Goal: Obtain resource: Download file/media

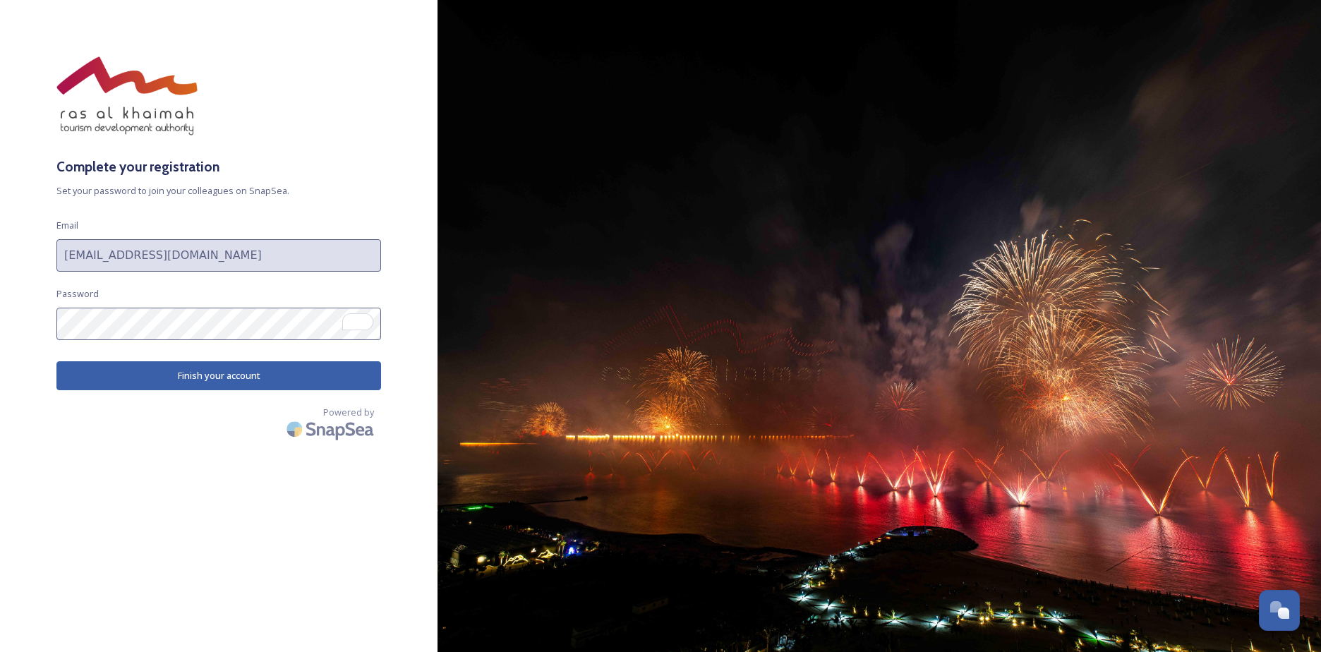
click at [229, 378] on button "Finish your account" at bounding box center [218, 375] width 325 height 29
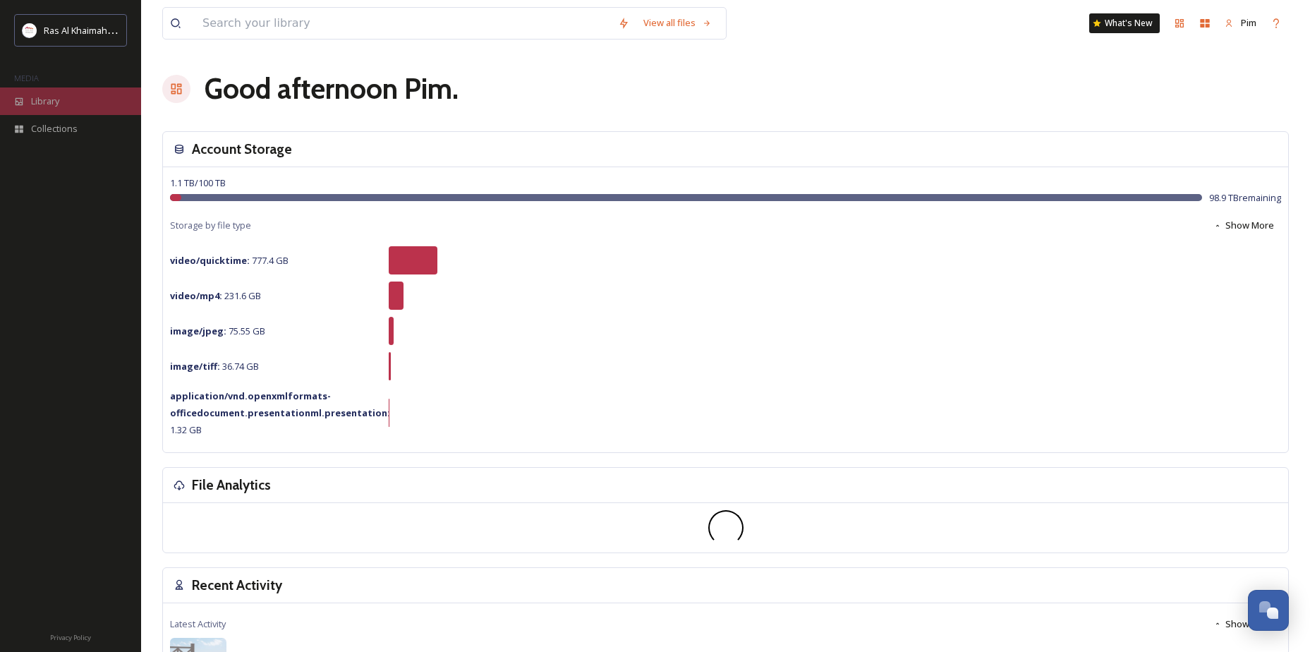
click at [106, 102] on div "Library" at bounding box center [70, 101] width 141 height 28
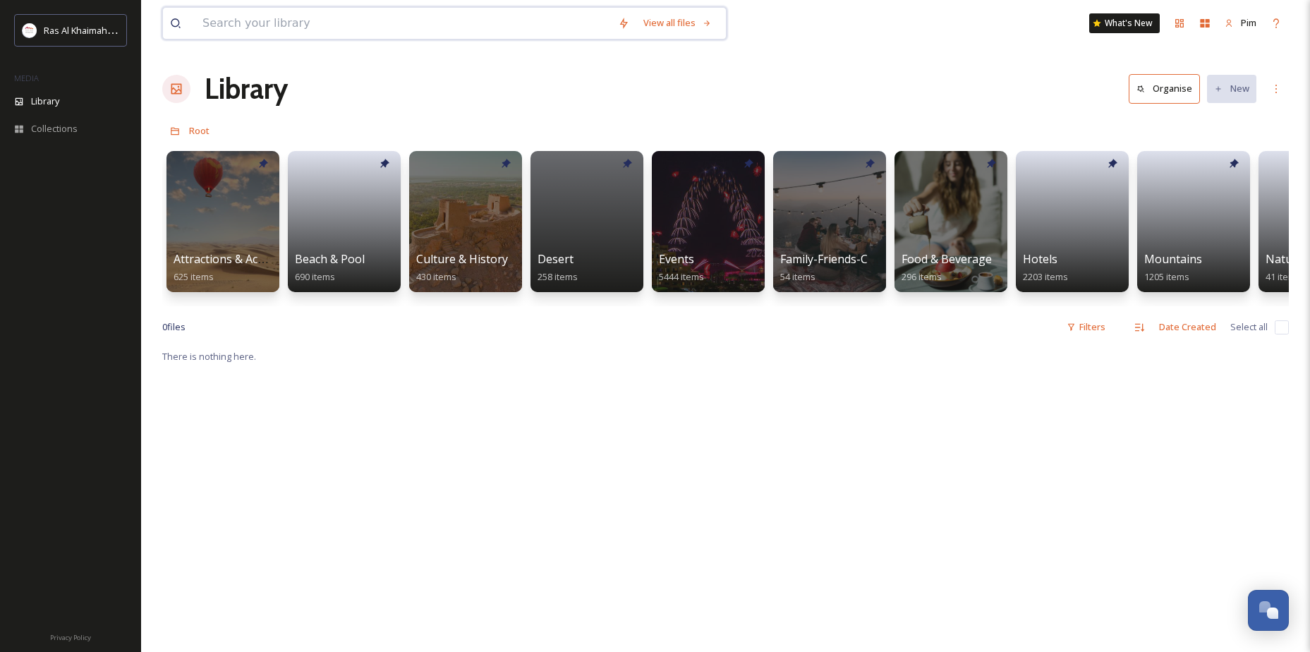
click at [370, 17] on input at bounding box center [403, 23] width 416 height 31
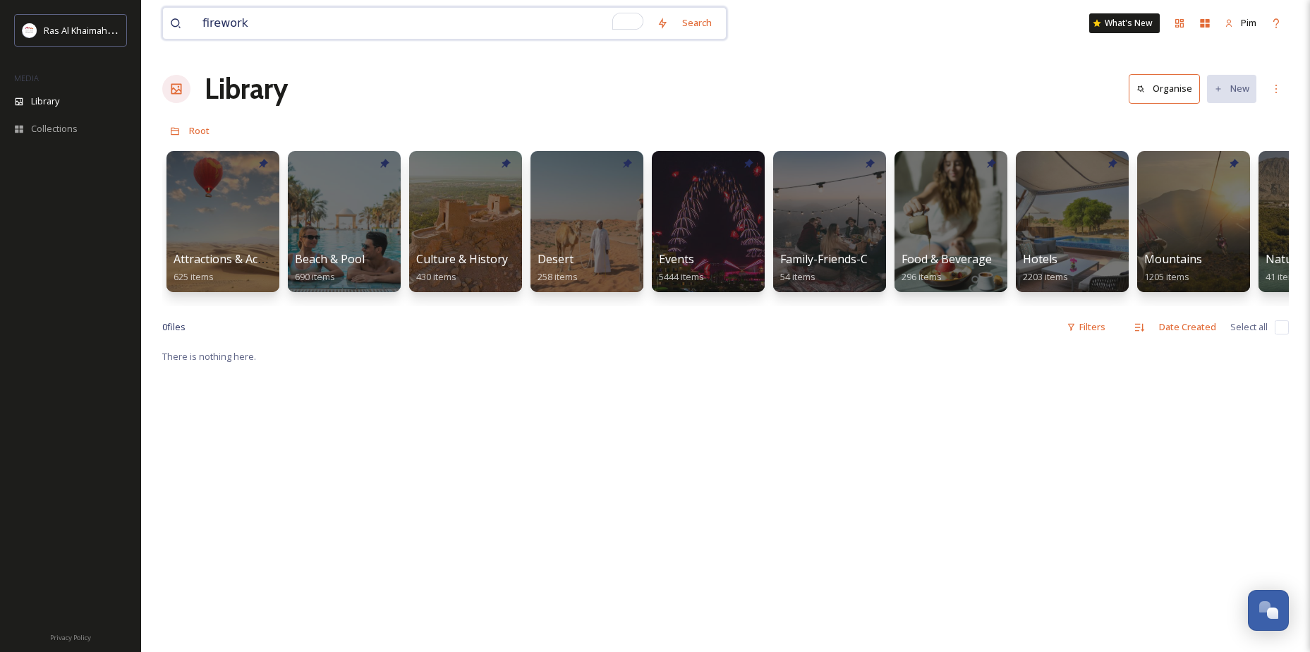
type input "fireworks"
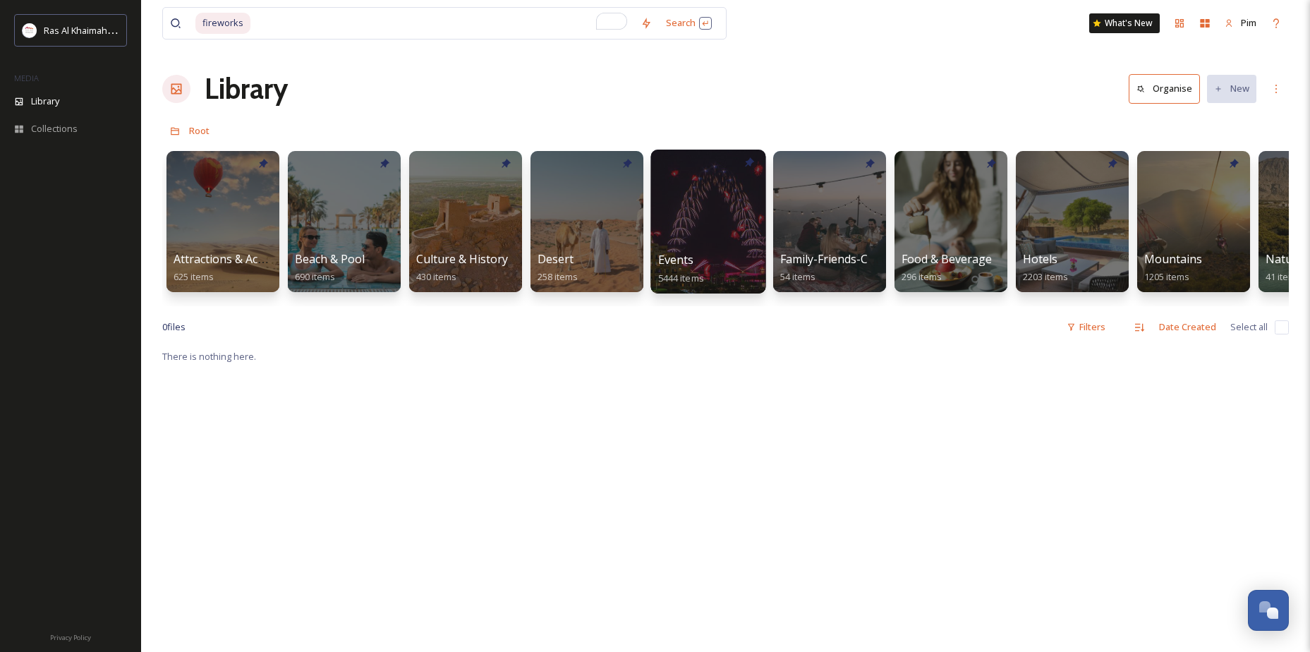
click at [704, 261] on div "Events 5444 items" at bounding box center [708, 268] width 101 height 35
click at [733, 187] on div at bounding box center [708, 222] width 115 height 144
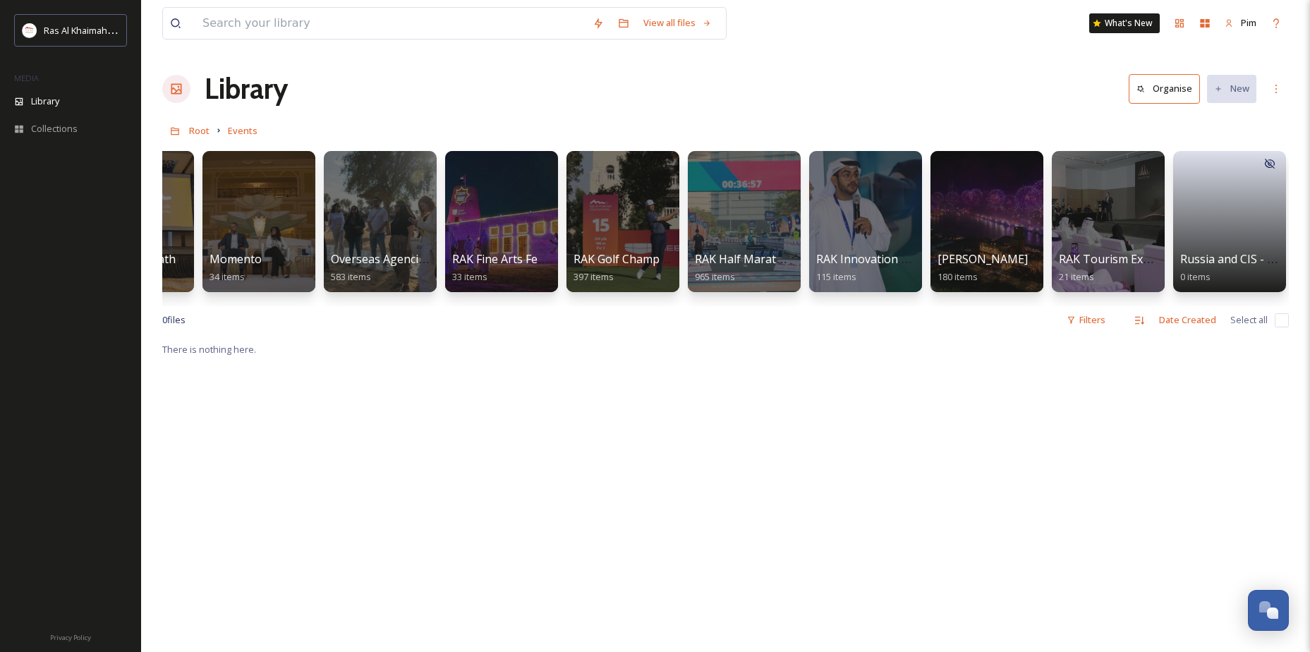
scroll to position [0, 1333]
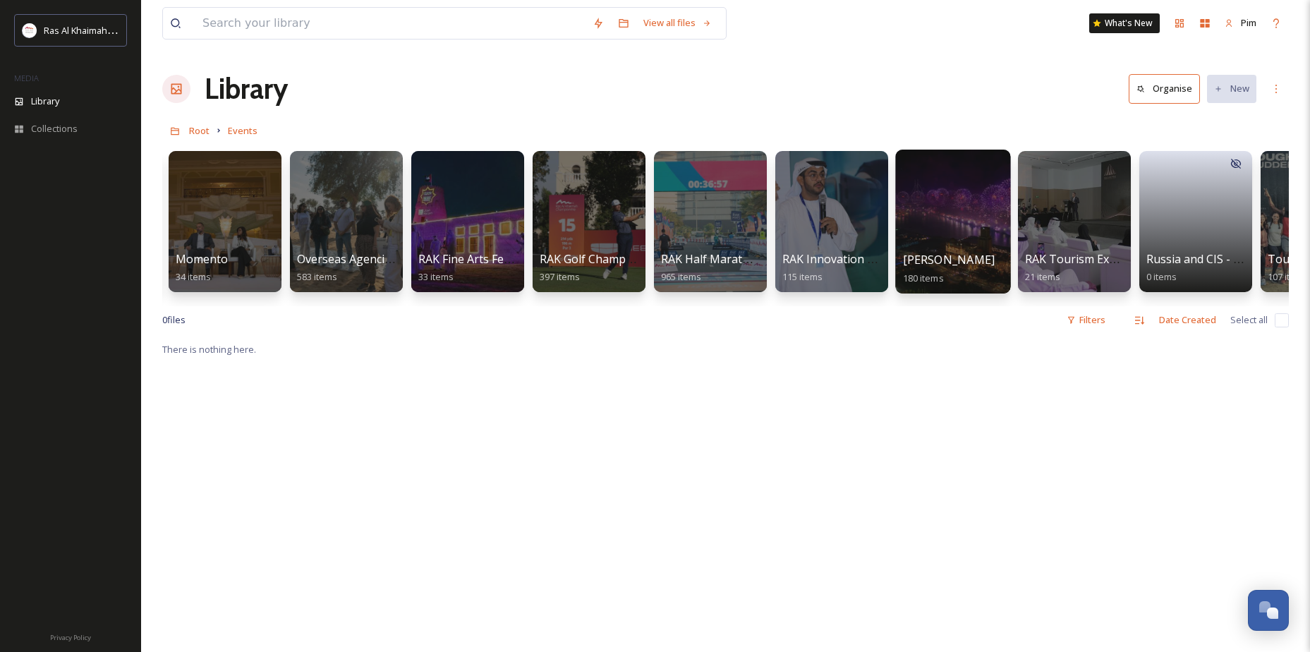
click at [985, 218] on div at bounding box center [952, 222] width 115 height 144
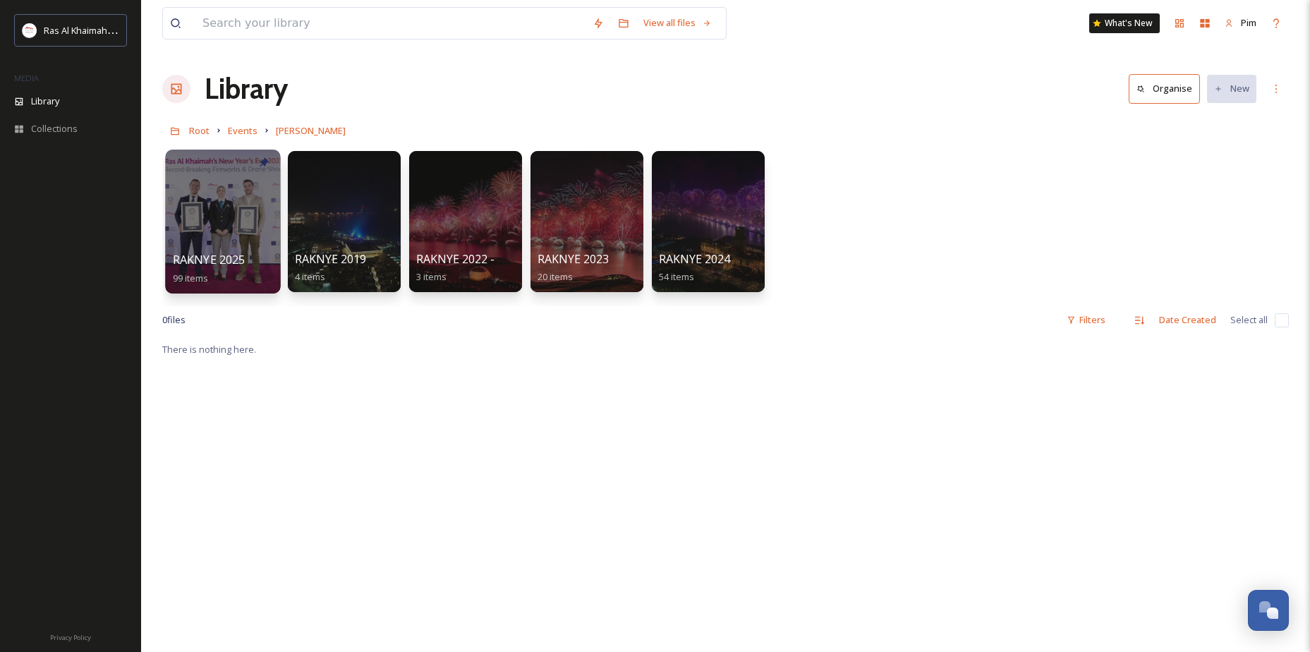
click at [238, 197] on div at bounding box center [222, 222] width 115 height 144
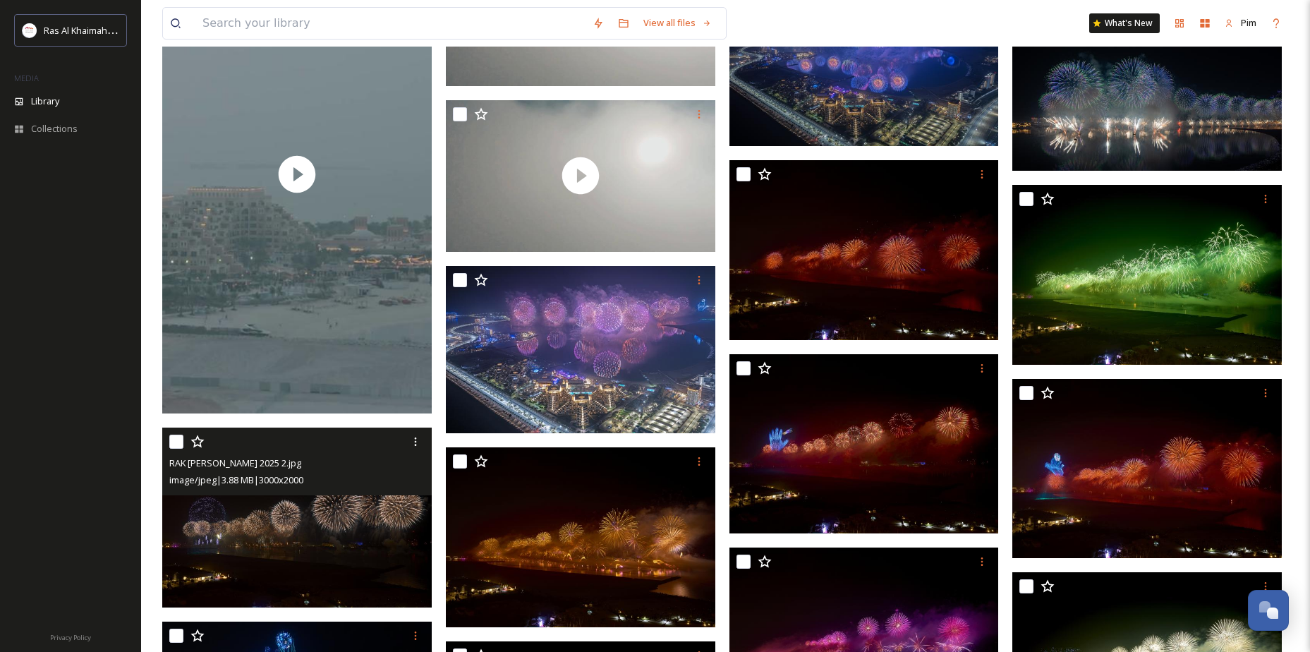
scroll to position [1200, 0]
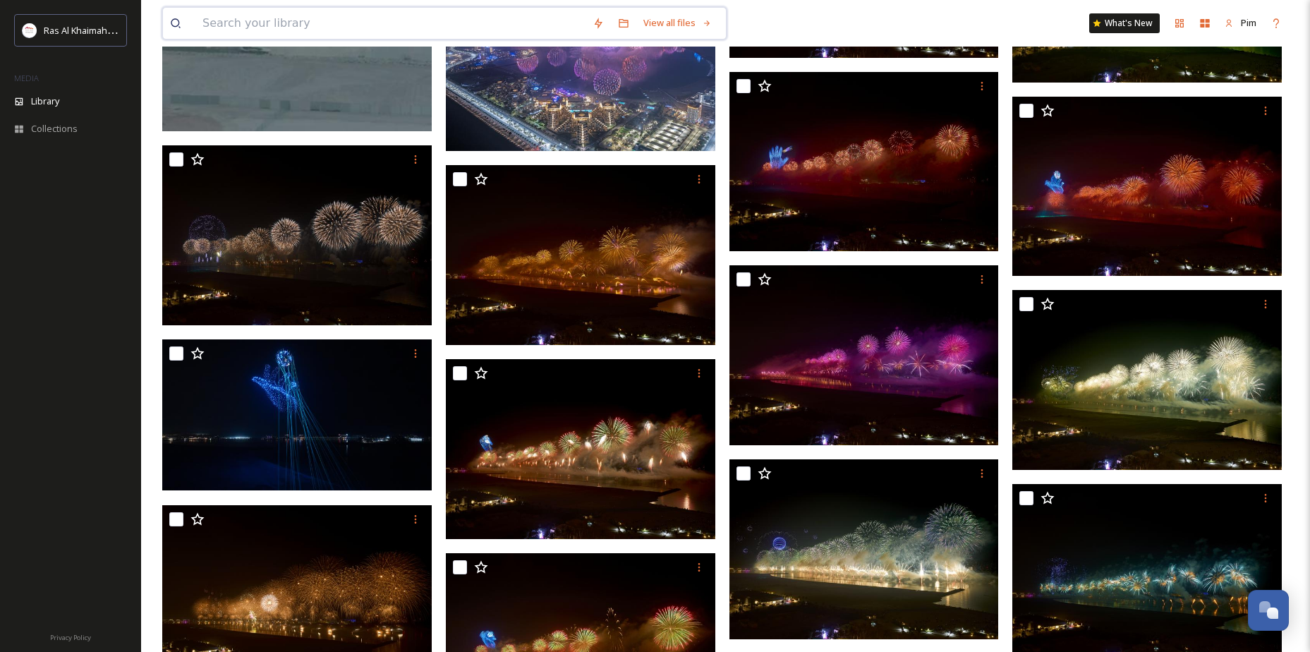
click at [337, 30] on input at bounding box center [390, 23] width 390 height 31
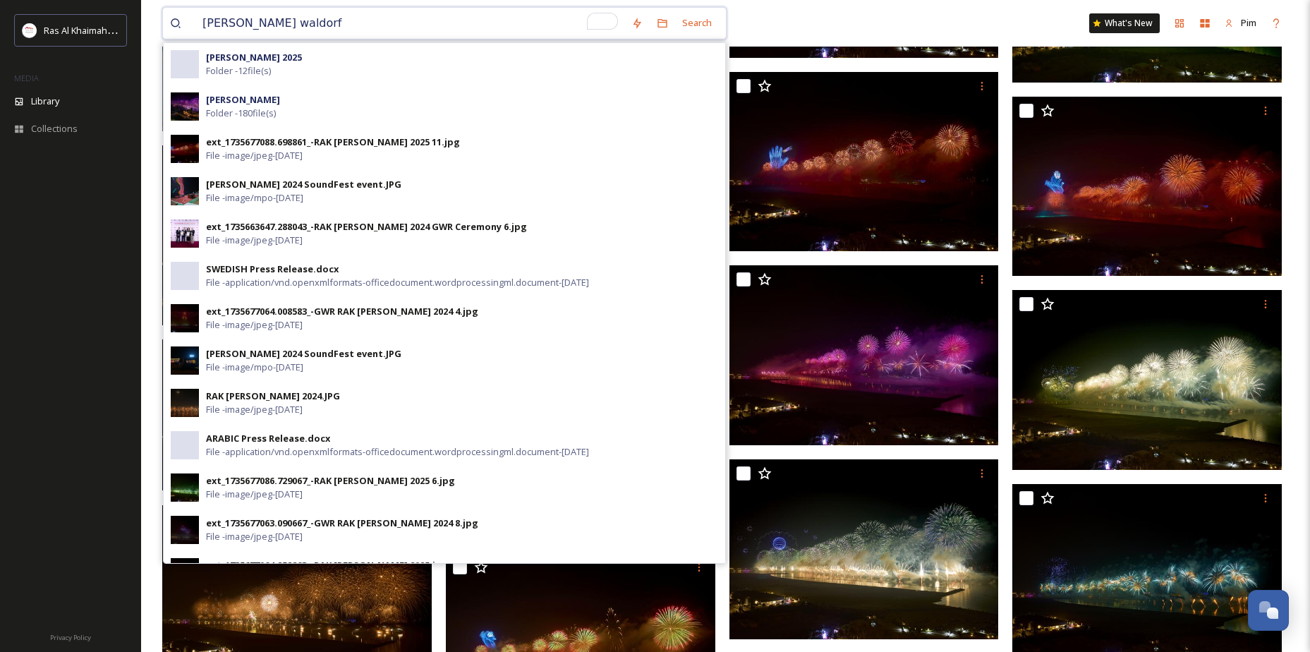
type input "[PERSON_NAME] waldorf"
click at [788, 25] on div "[PERSON_NAME] waldorf Search [PERSON_NAME] 2025 Folder - 12 file(s) RAK [PERSON…" at bounding box center [725, 23] width 1127 height 47
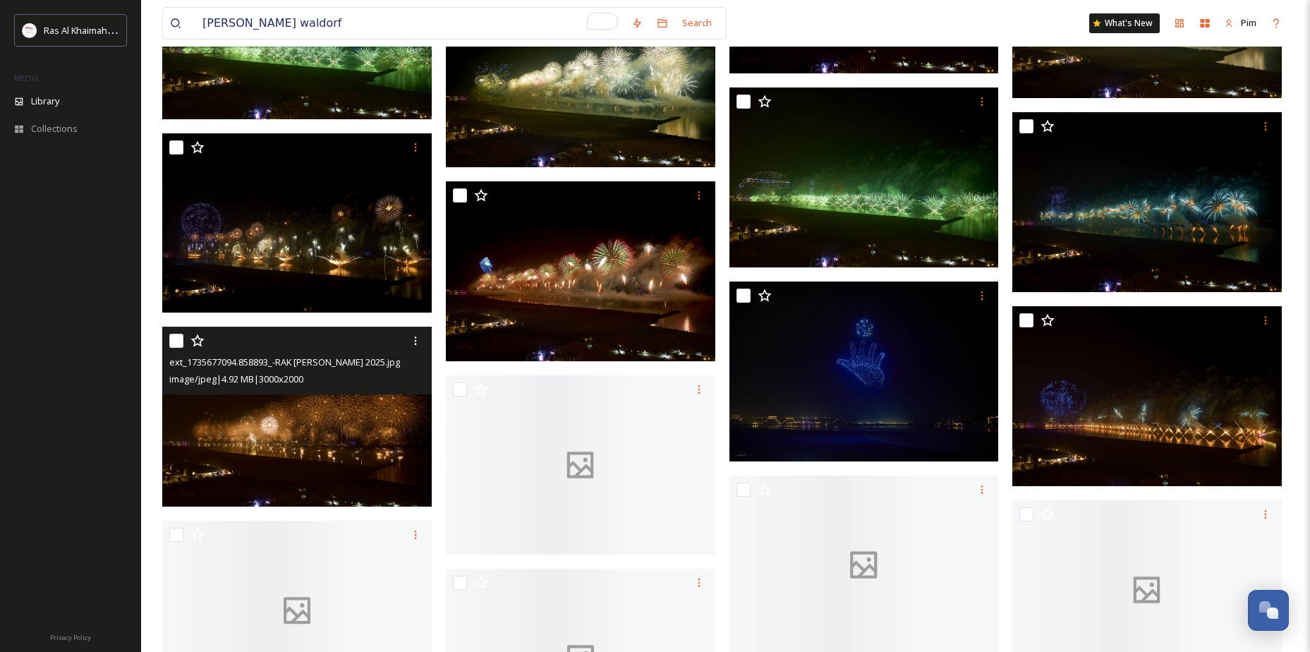
scroll to position [2611, 0]
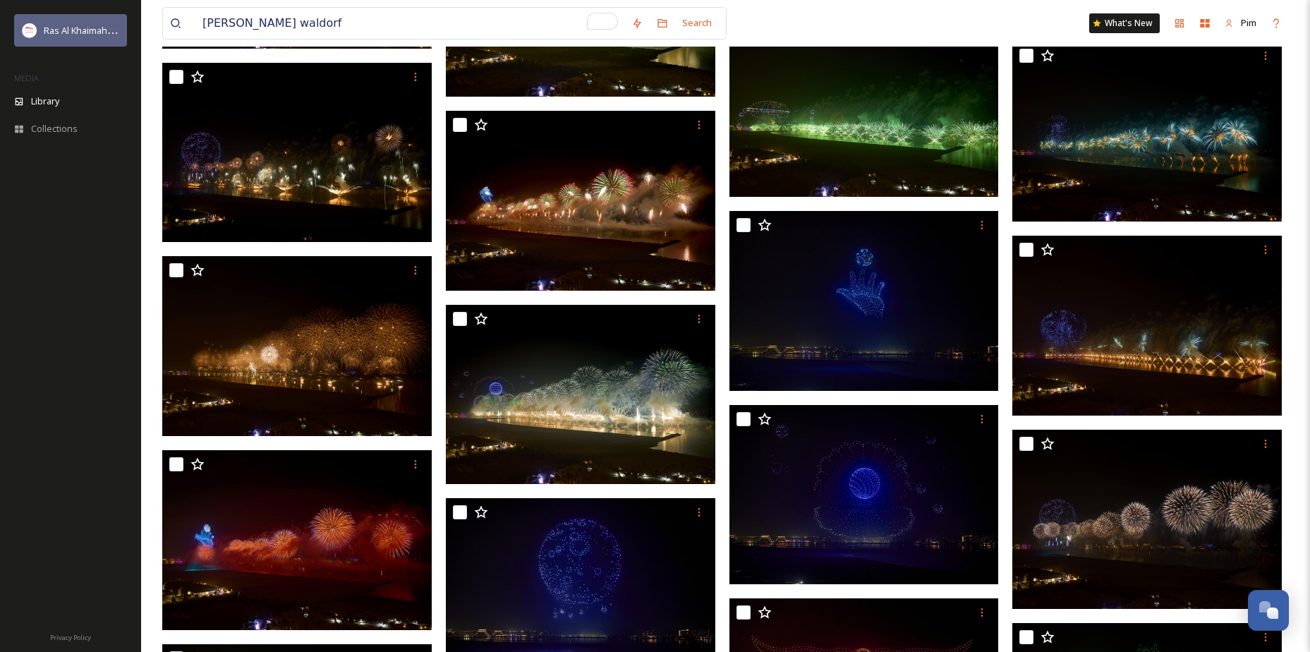
click at [101, 34] on span "Ras Al Khaimah Tourism Development Authority" at bounding box center [144, 29] width 200 height 13
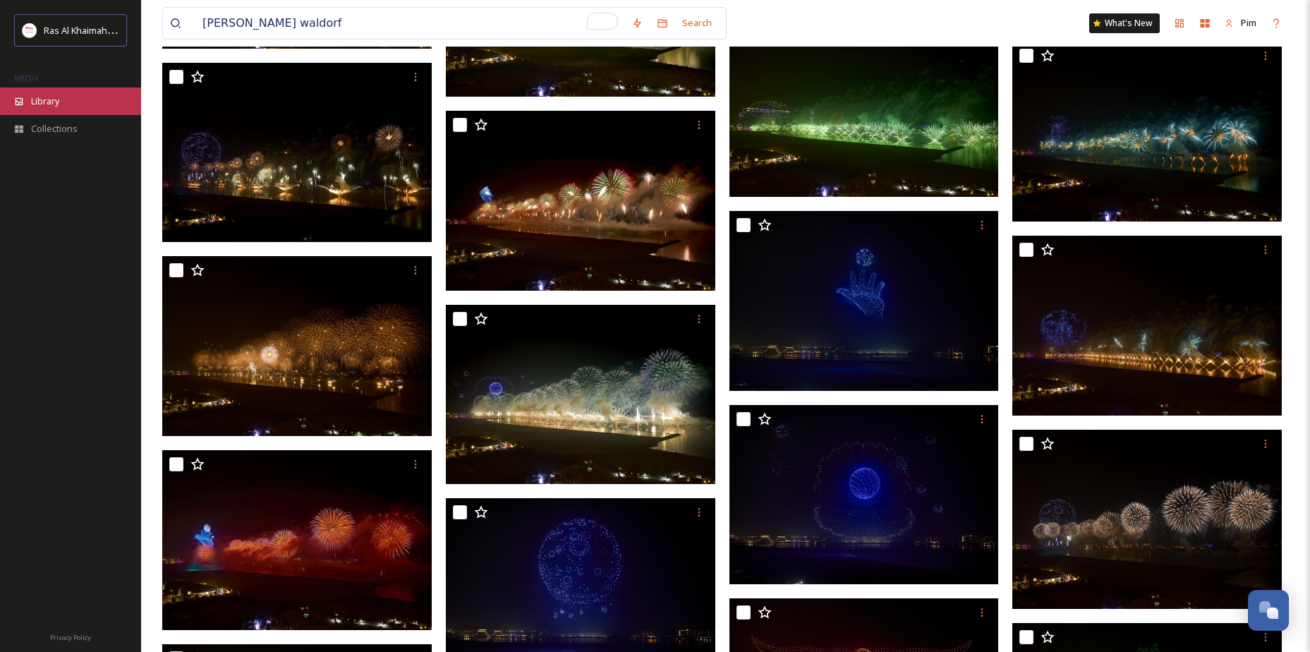
click at [83, 102] on div "Library" at bounding box center [70, 101] width 141 height 28
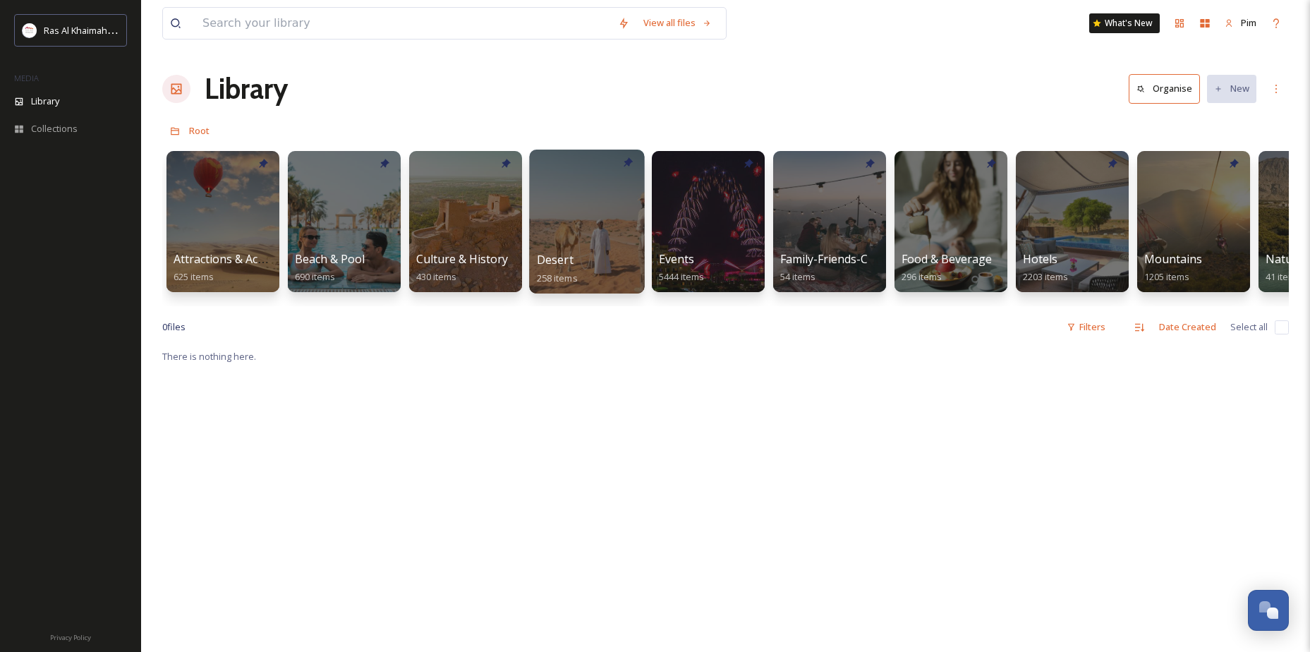
click at [574, 228] on div at bounding box center [586, 222] width 115 height 144
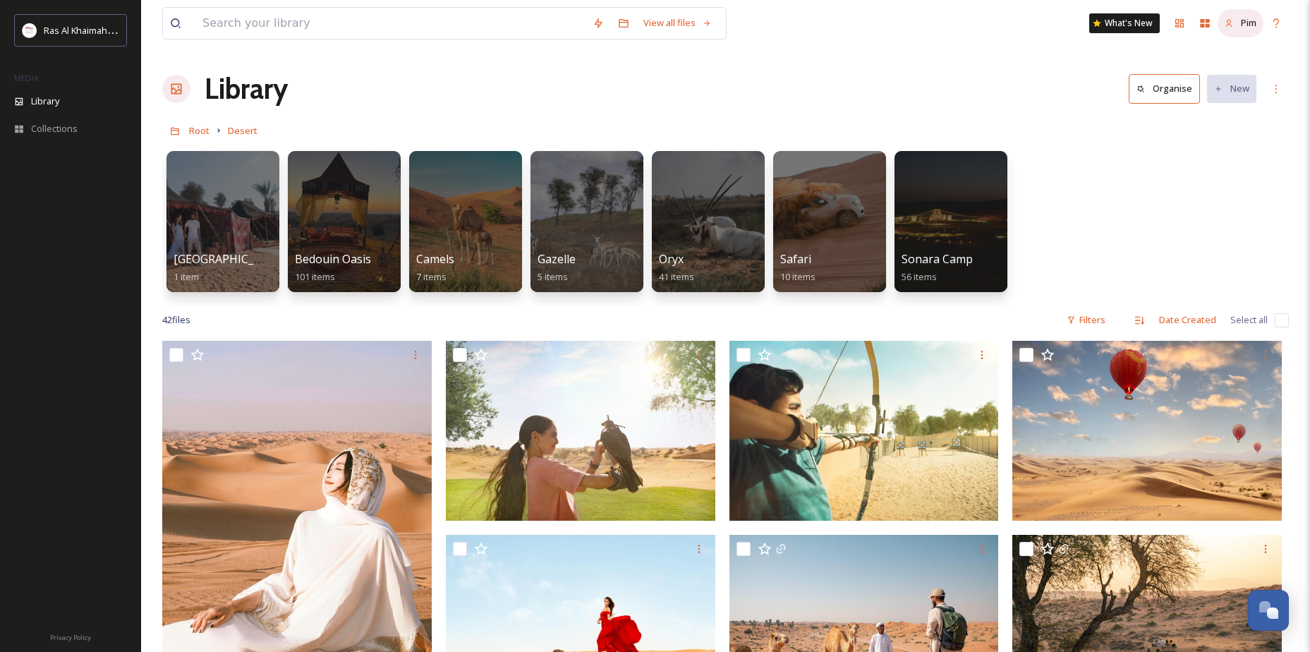
click at [1258, 23] on div "Pim" at bounding box center [1241, 23] width 46 height 28
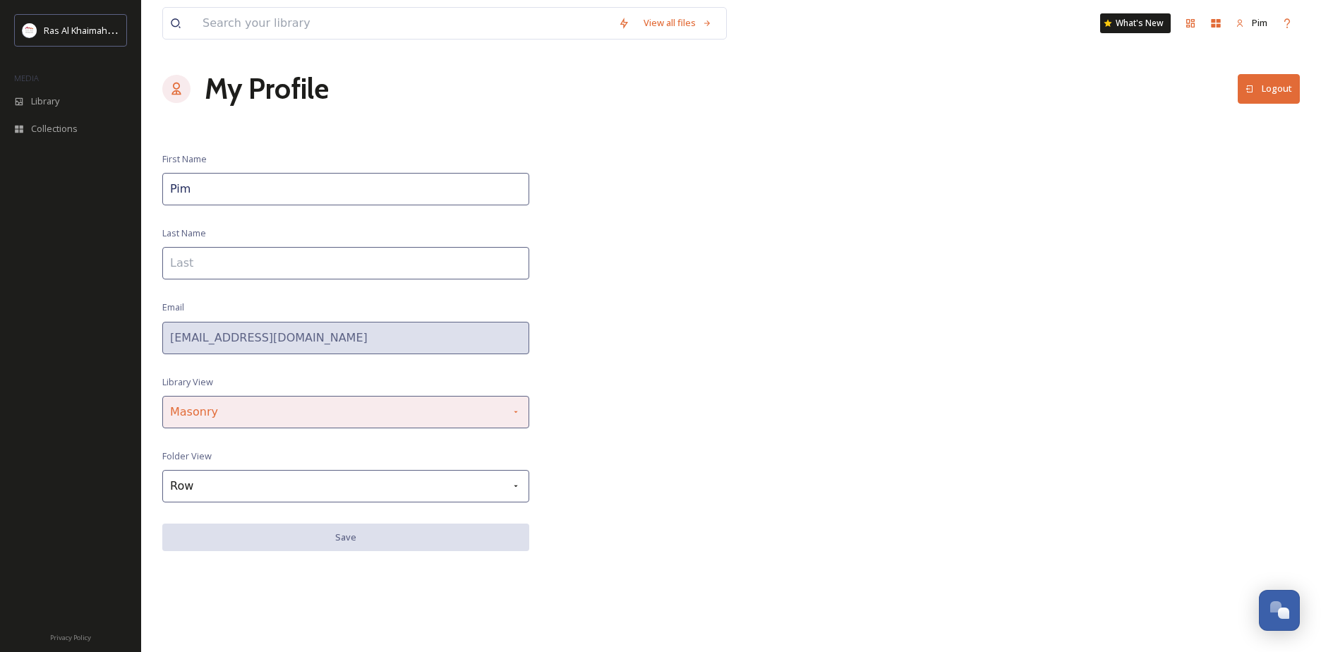
click at [286, 420] on div "Masonry" at bounding box center [345, 412] width 367 height 32
click at [286, 419] on div "Masonry" at bounding box center [345, 412] width 367 height 32
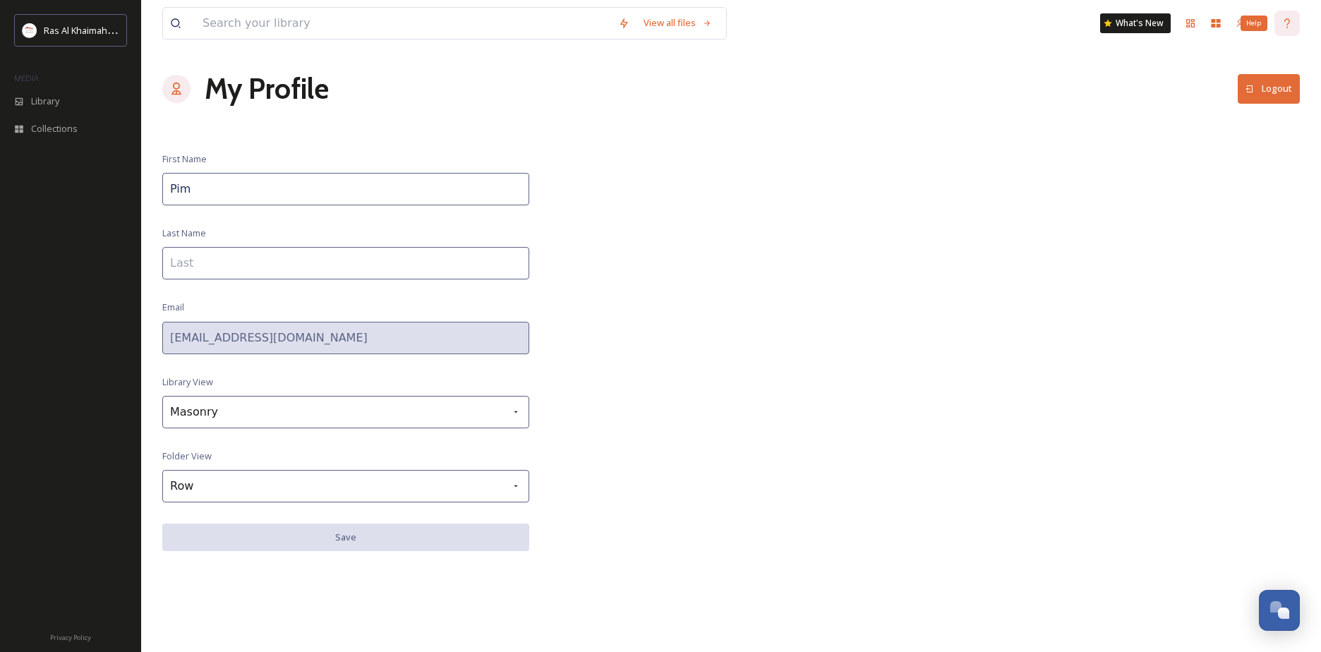
click at [1299, 20] on div "Help" at bounding box center [1286, 23] width 25 height 25
click at [1257, 28] on span "Pim" at bounding box center [1260, 22] width 16 height 13
click at [1245, 22] on div "Pim" at bounding box center [1251, 23] width 46 height 28
click at [66, 105] on div "Library" at bounding box center [70, 101] width 141 height 28
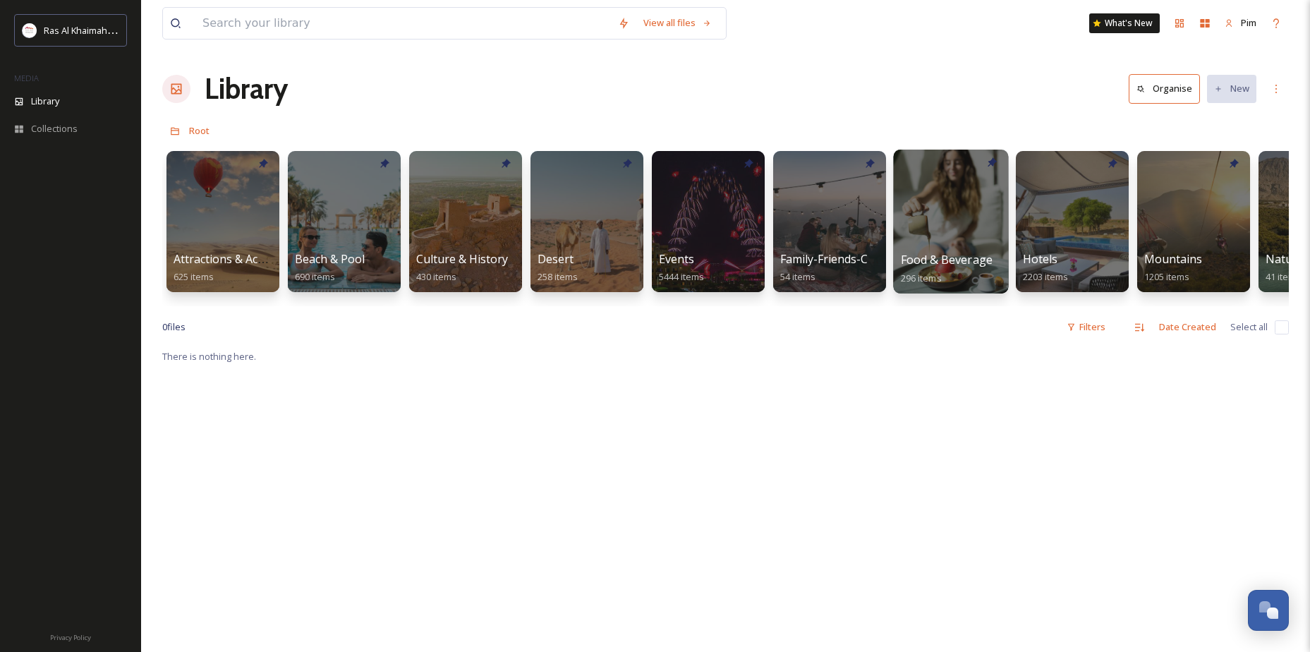
click at [943, 222] on div at bounding box center [950, 222] width 115 height 144
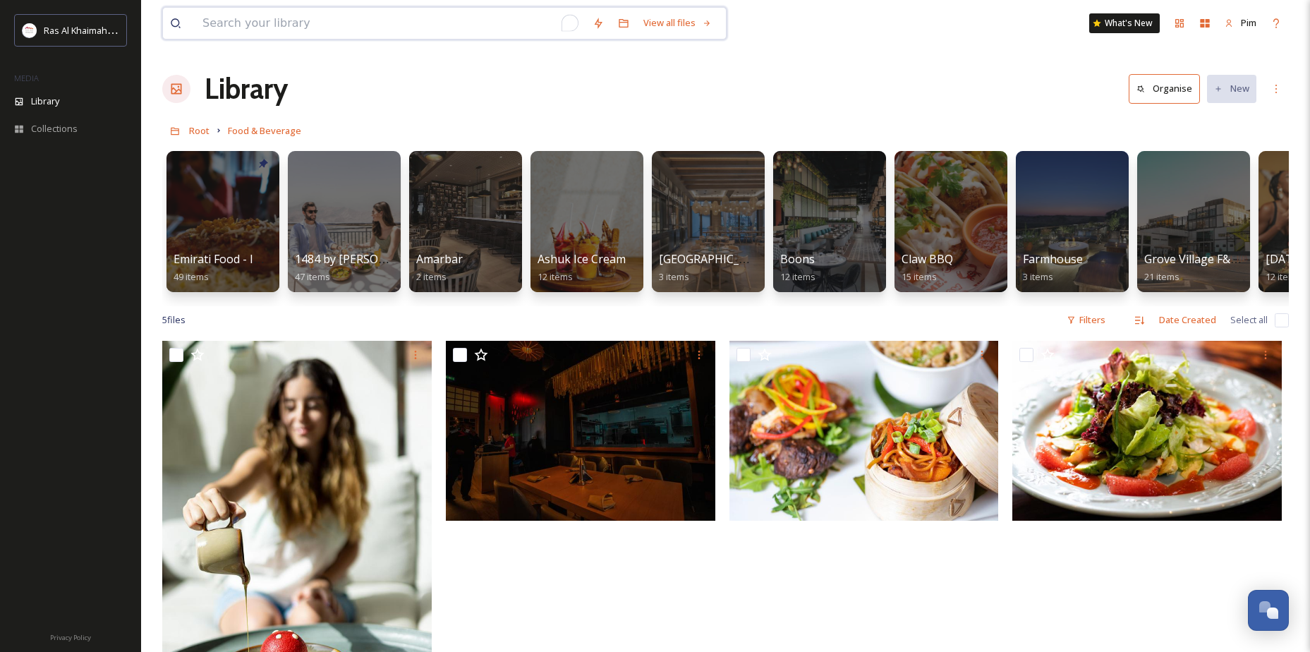
click at [480, 20] on input "To enrich screen reader interactions, please activate Accessibility in Grammarl…" at bounding box center [390, 23] width 390 height 31
click at [212, 208] on div at bounding box center [222, 222] width 115 height 144
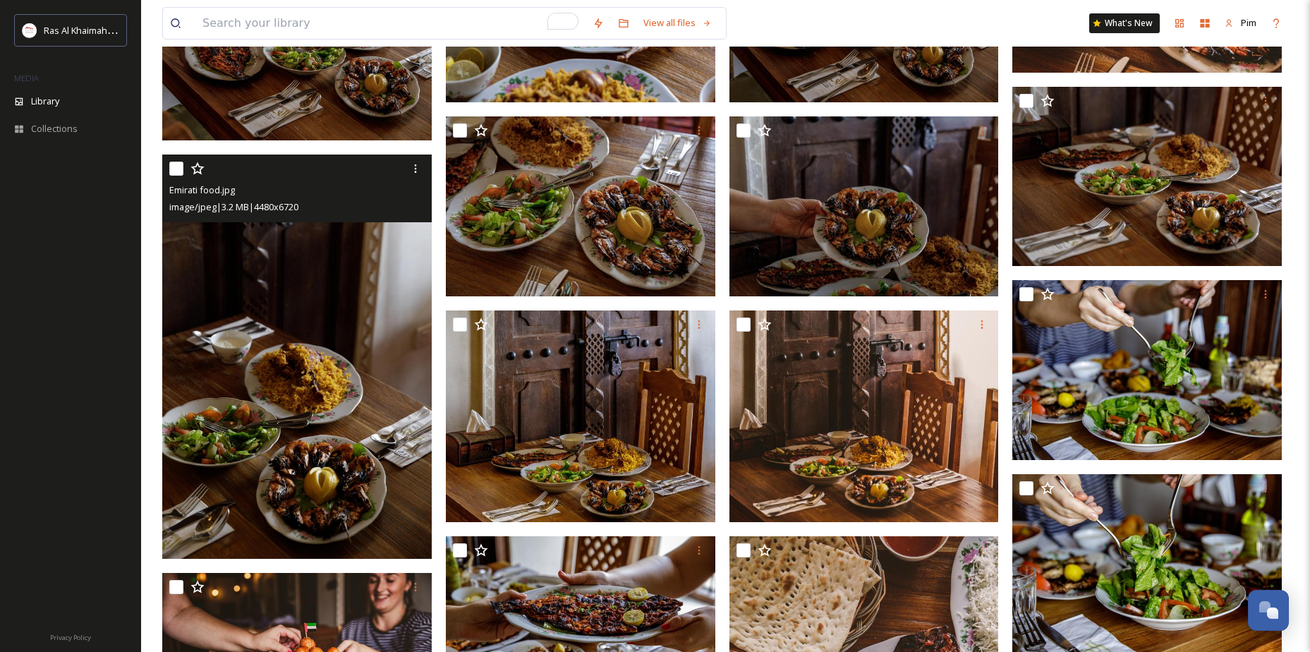
scroll to position [564, 0]
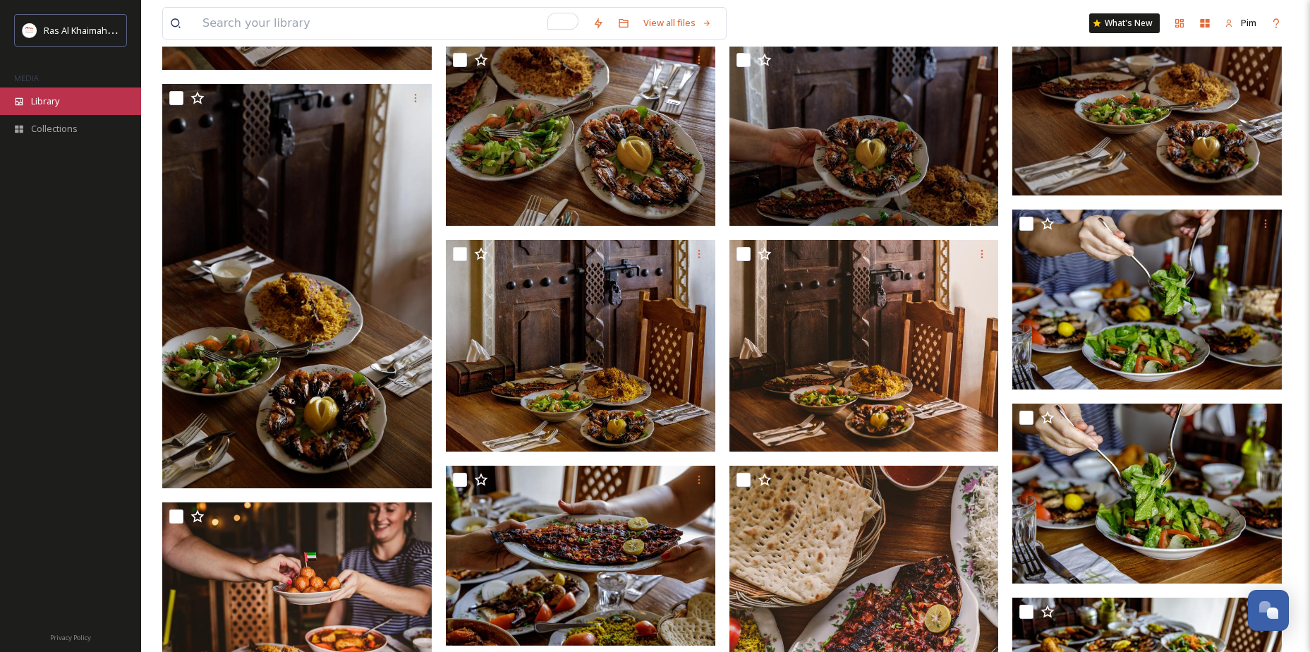
click at [70, 109] on div "Library" at bounding box center [70, 101] width 141 height 28
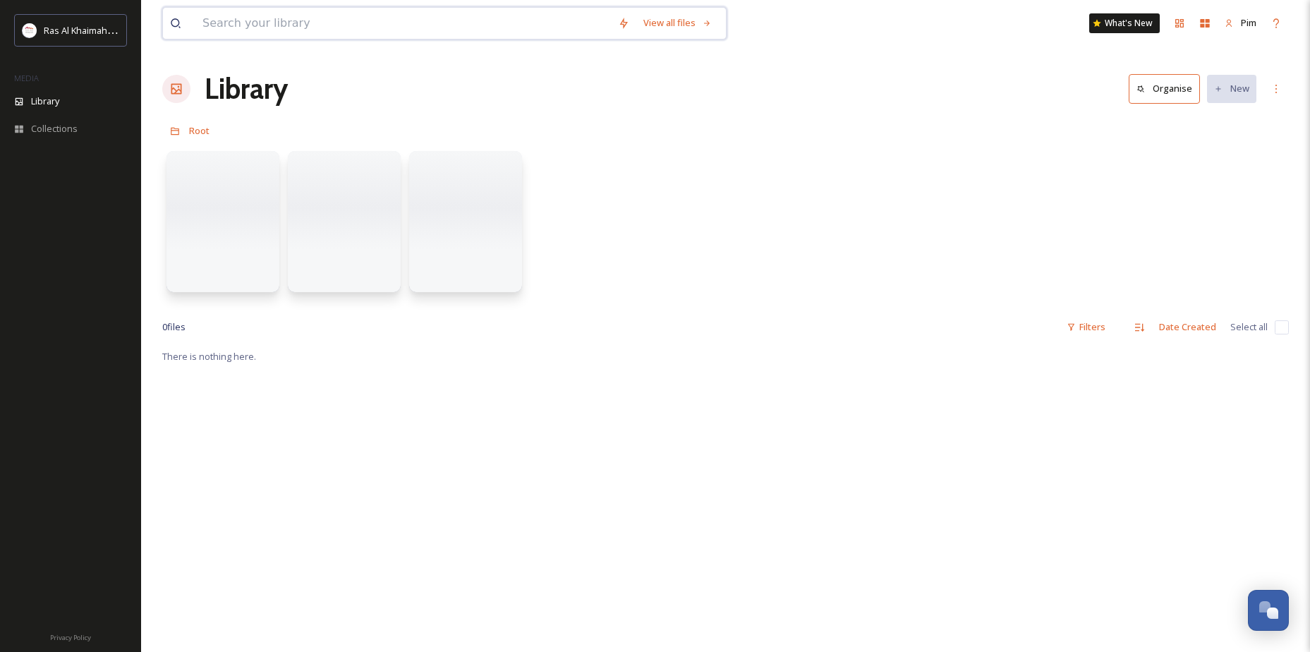
click at [339, 21] on input at bounding box center [403, 23] width 416 height 31
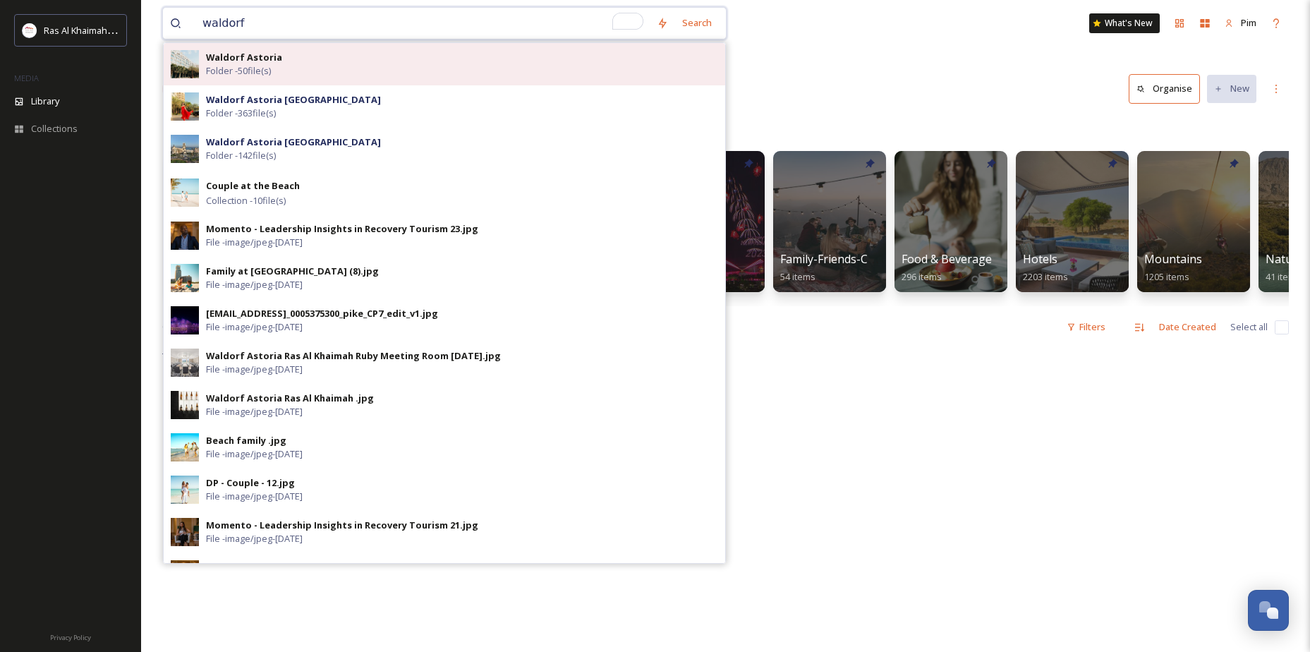
type input "waldorf"
click at [334, 59] on div "Waldorf Astoria Folder - 50 file(s)" at bounding box center [462, 64] width 512 height 27
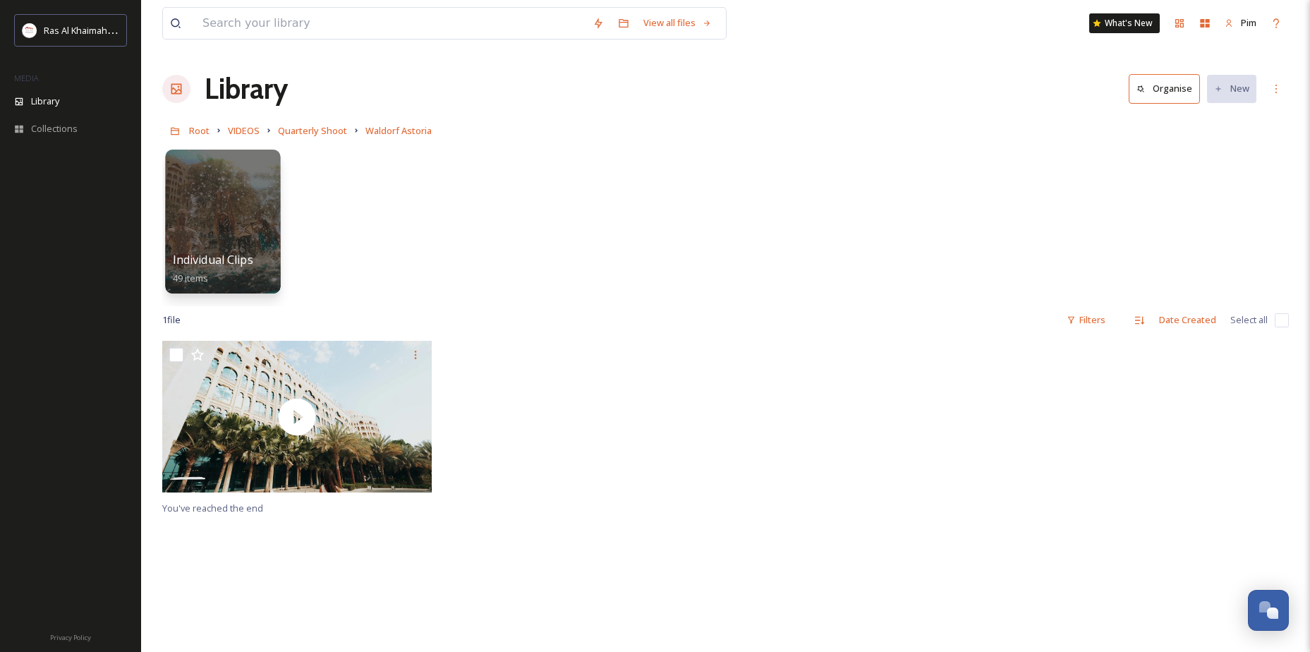
click at [247, 229] on div at bounding box center [222, 222] width 115 height 144
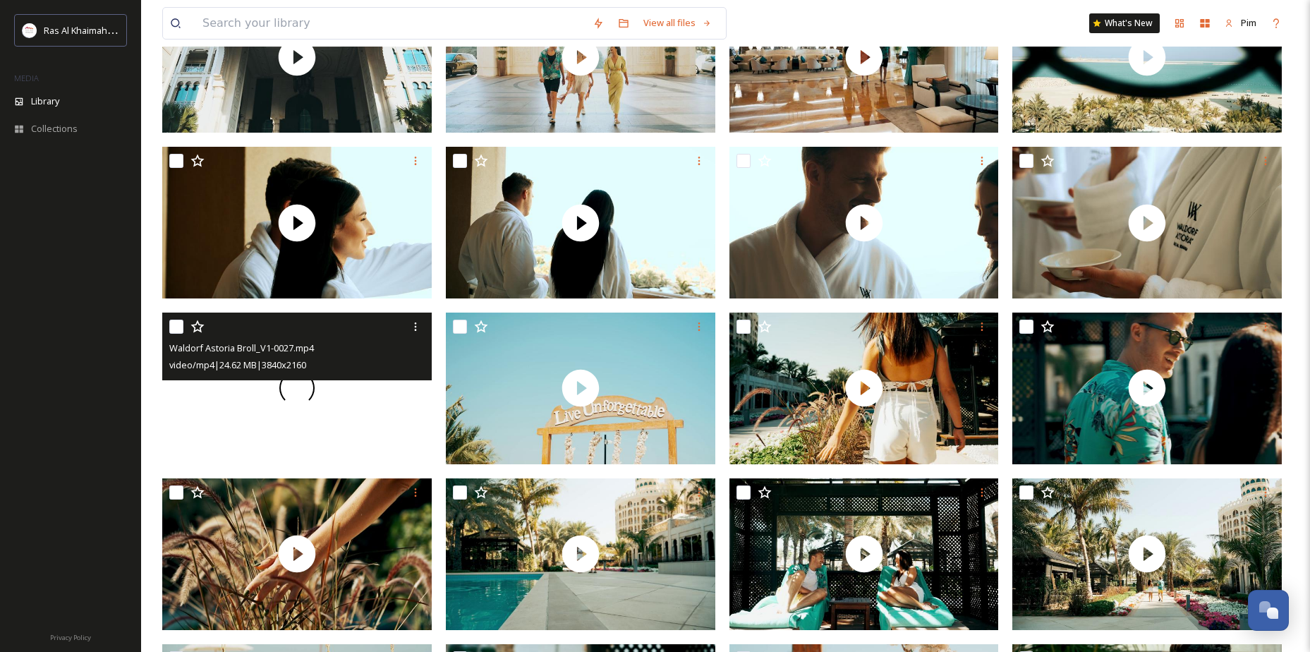
scroll to position [353, 0]
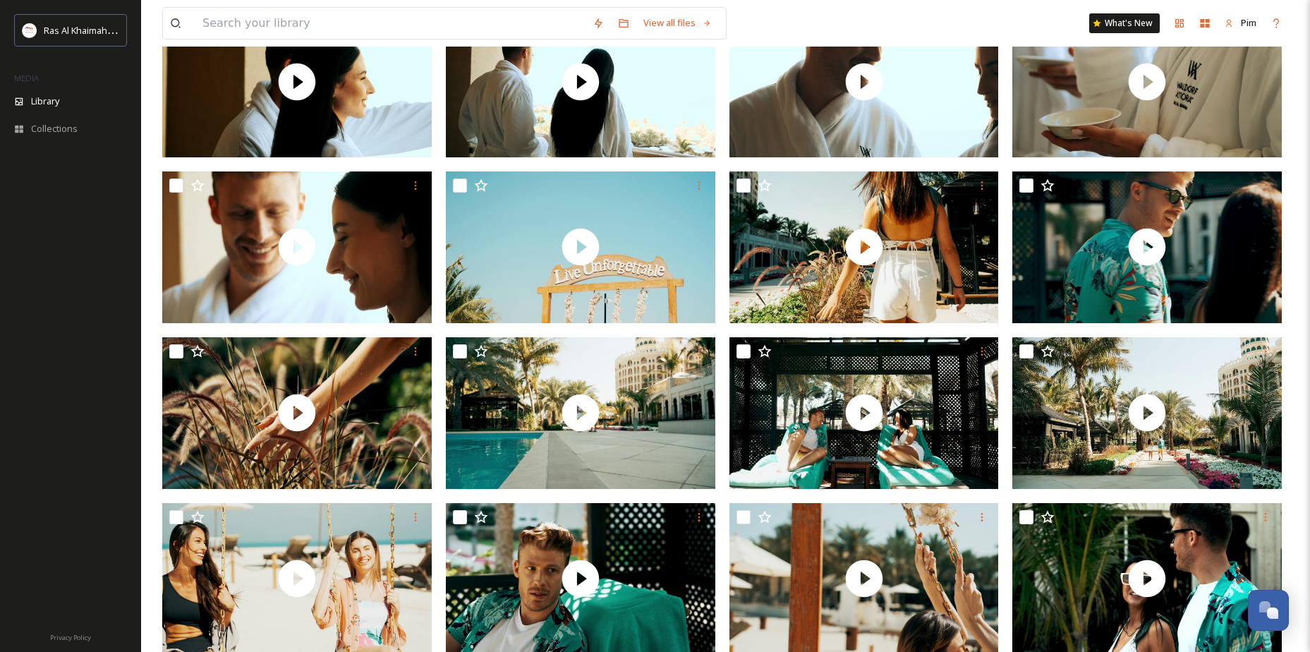
click at [133, 468] on div at bounding box center [70, 392] width 141 height 457
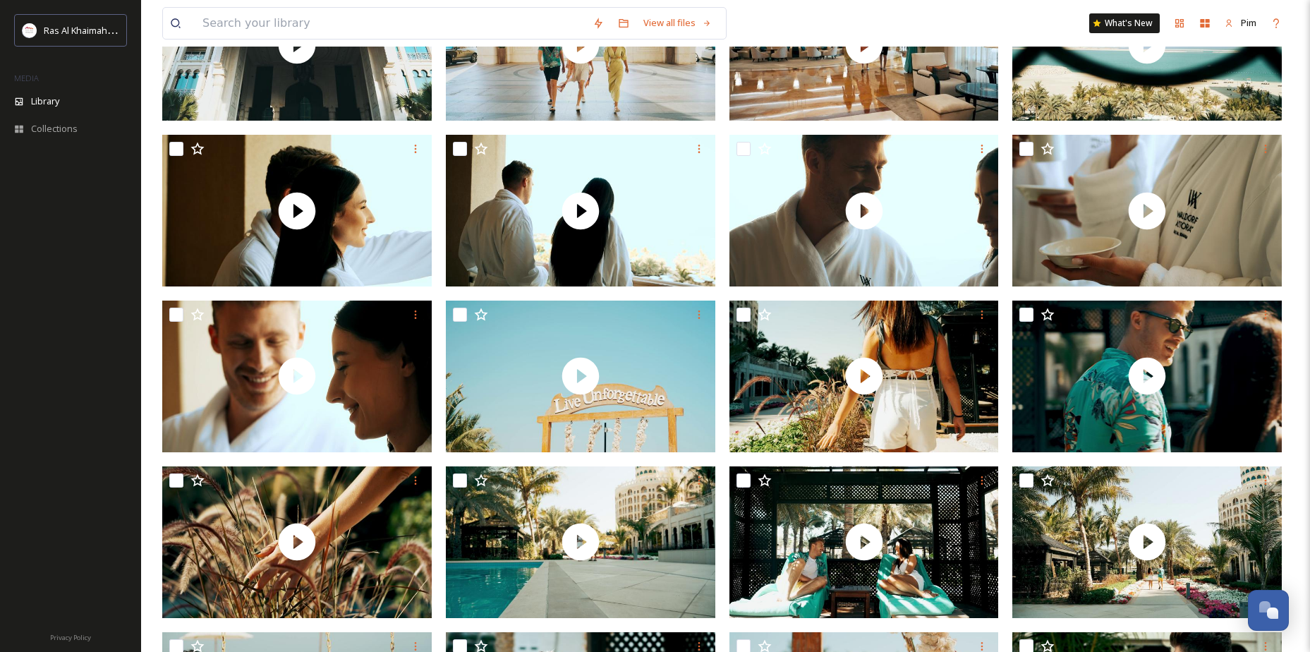
scroll to position [0, 0]
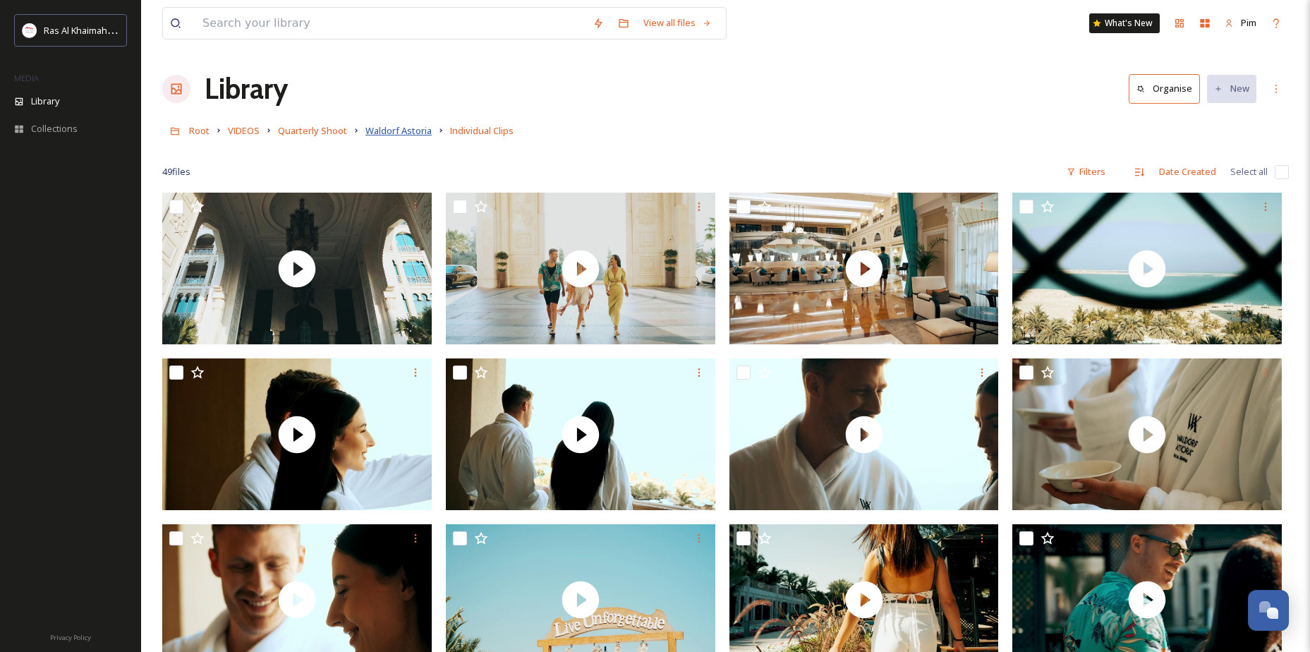
click at [384, 136] on span "Waldorf Astoria" at bounding box center [398, 130] width 66 height 13
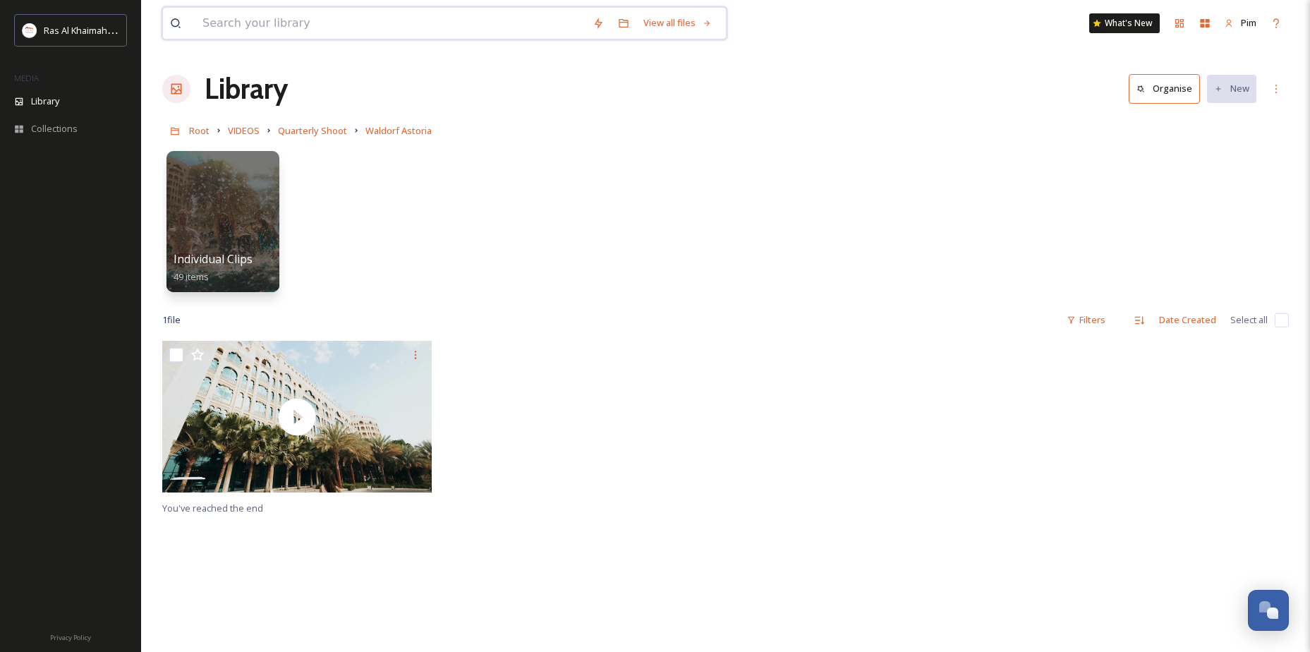
click at [241, 33] on input at bounding box center [390, 23] width 390 height 31
type input "waldorf"
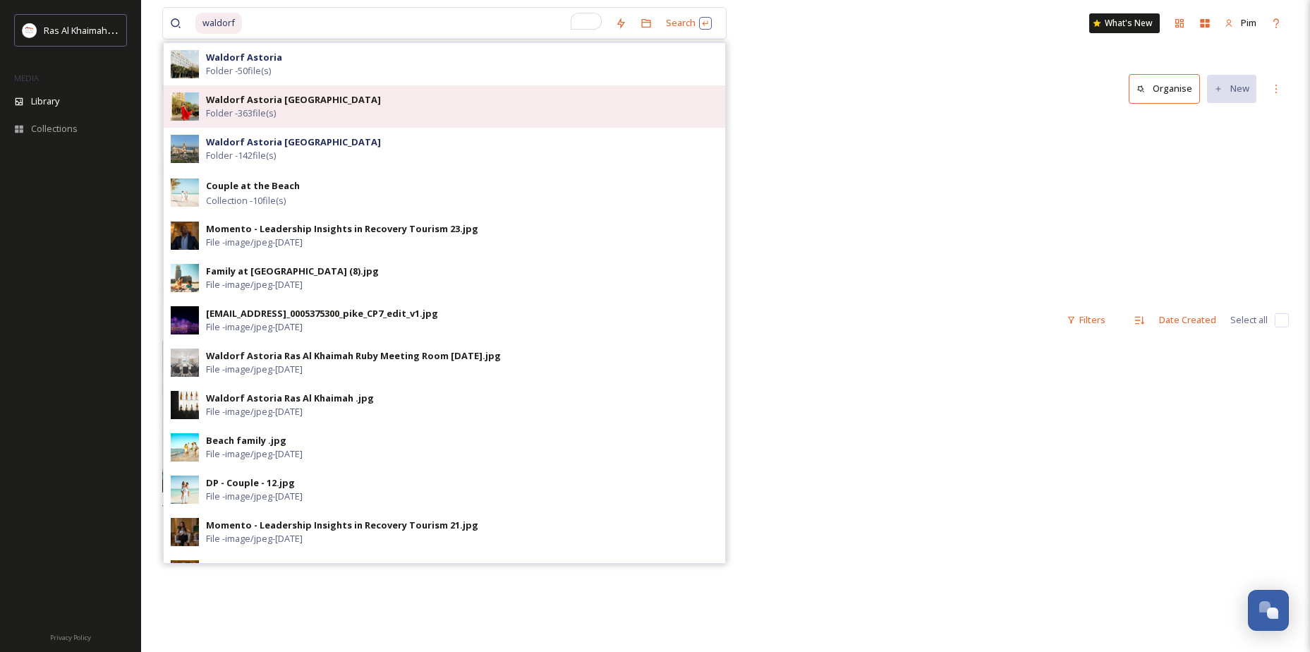
click at [332, 102] on strong "Waldorf Astoria [GEOGRAPHIC_DATA]" at bounding box center [293, 99] width 175 height 13
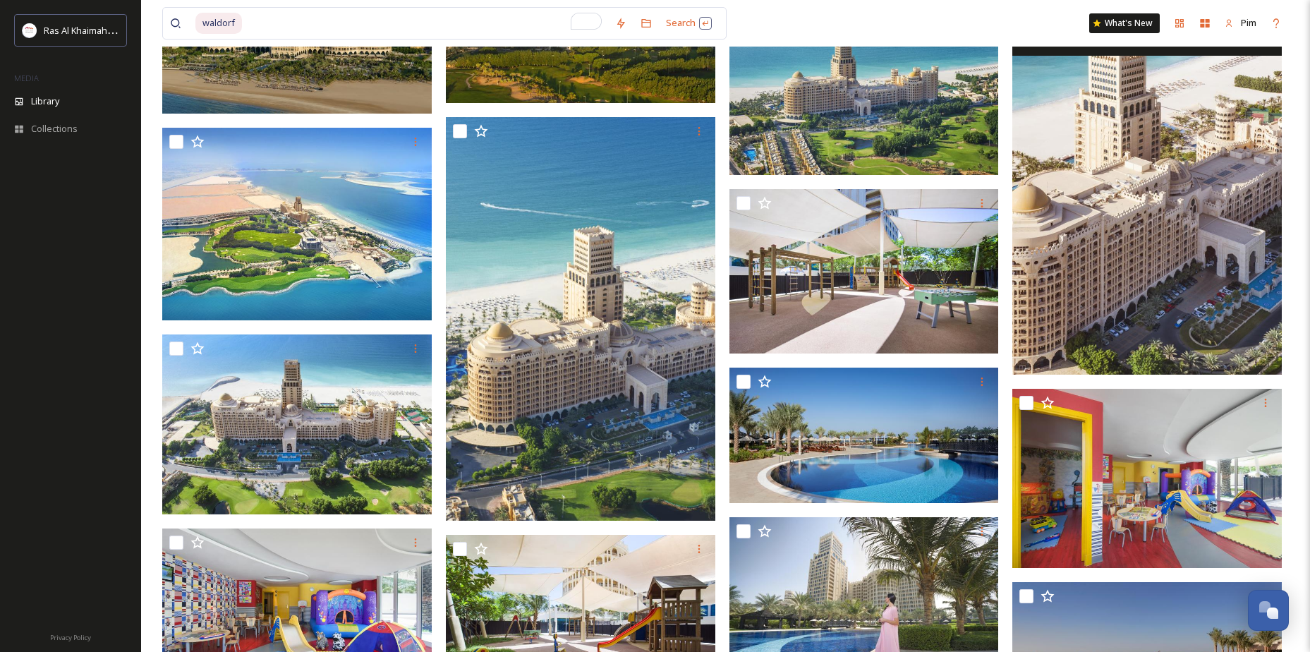
scroll to position [11501, 0]
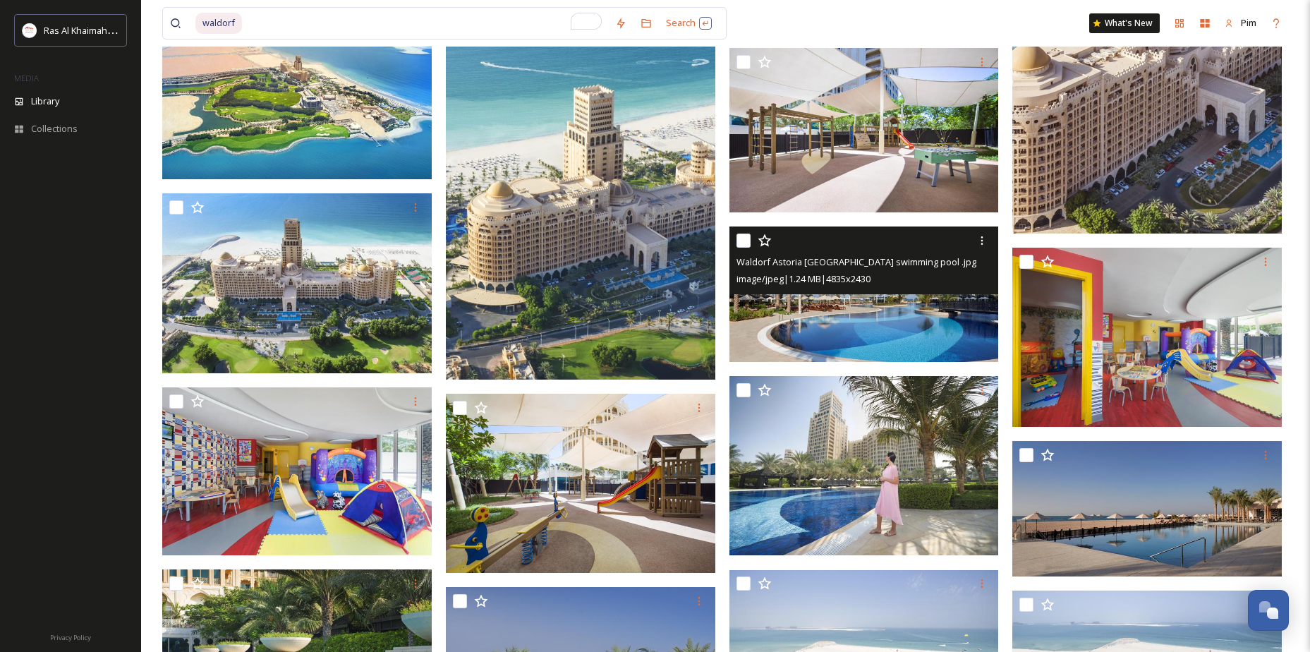
click at [934, 313] on img at bounding box center [865, 293] width 270 height 135
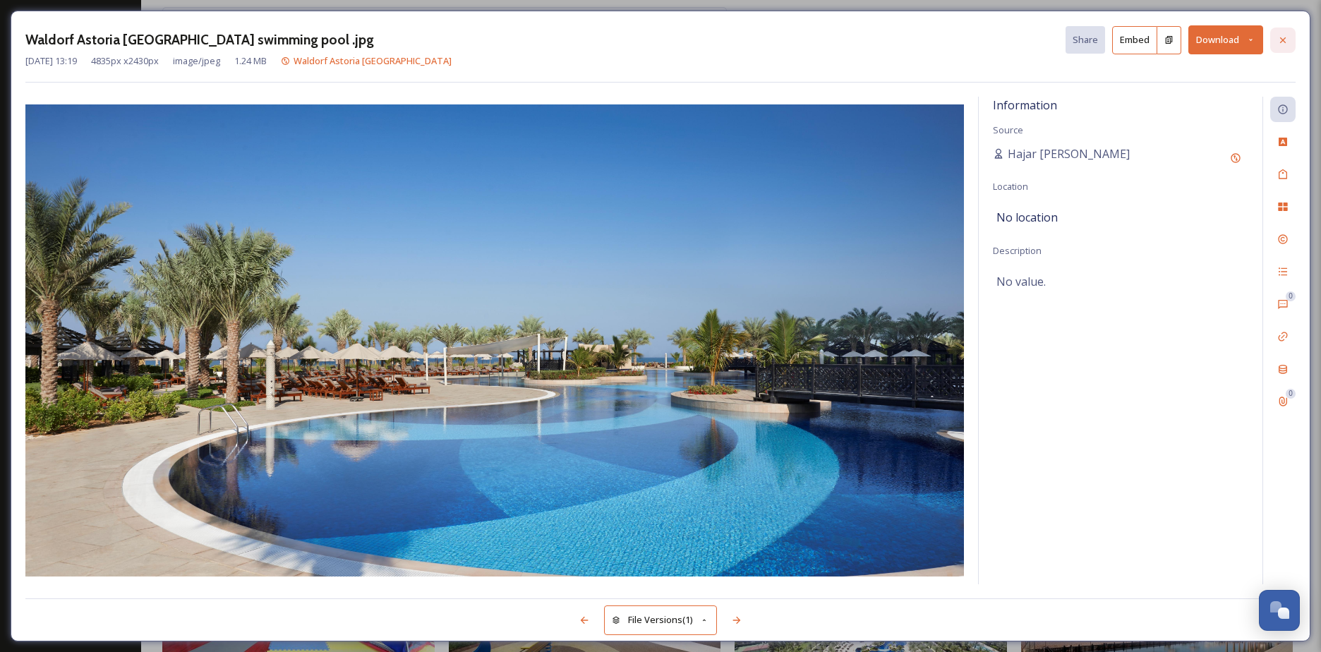
click at [1277, 40] on icon at bounding box center [1282, 40] width 11 height 11
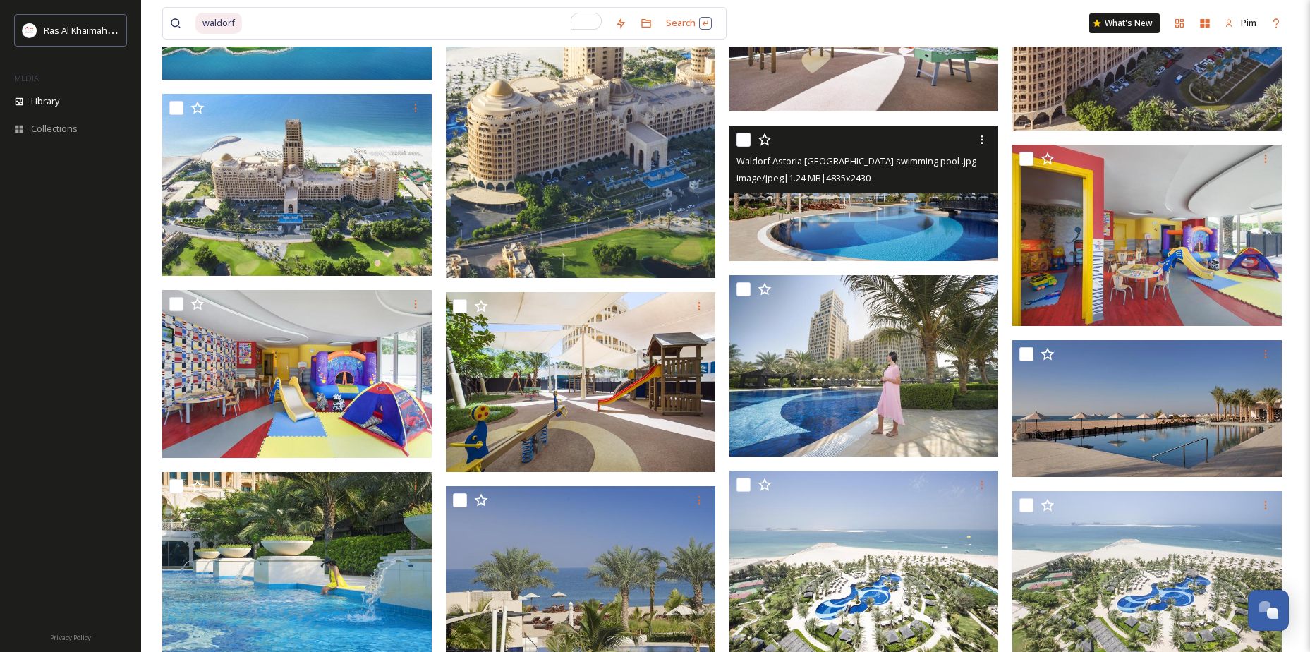
scroll to position [11924, 0]
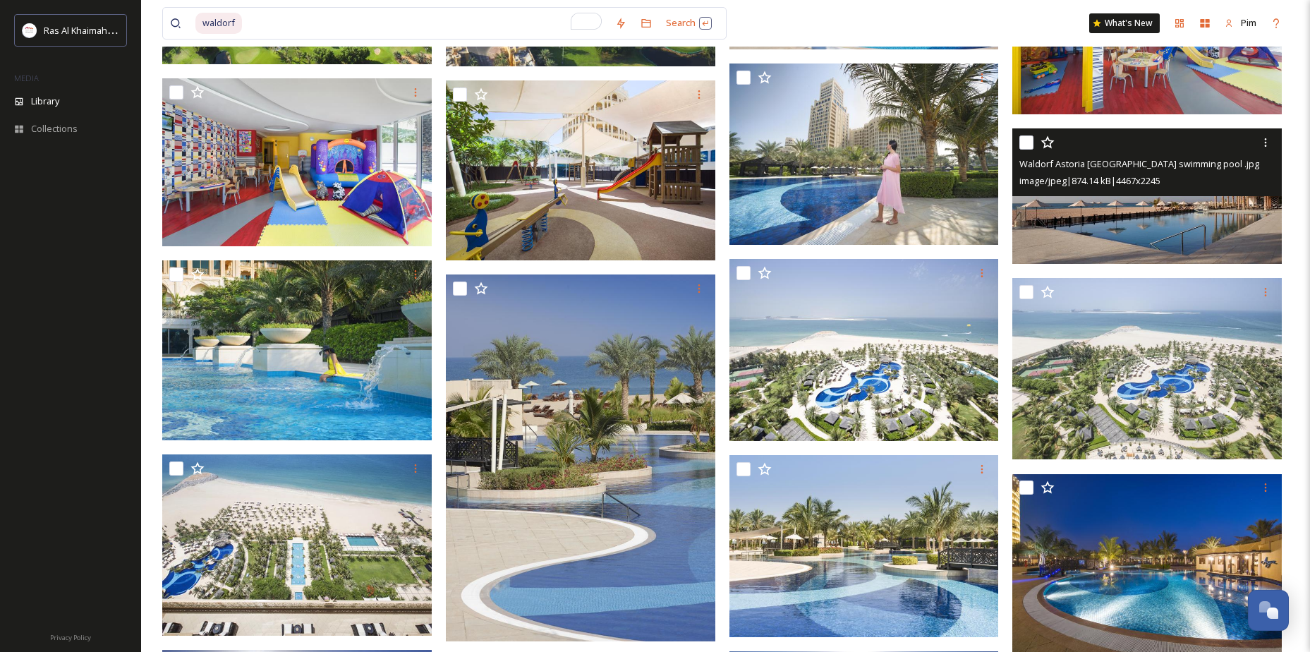
click at [1024, 143] on input "checkbox" at bounding box center [1027, 142] width 14 height 14
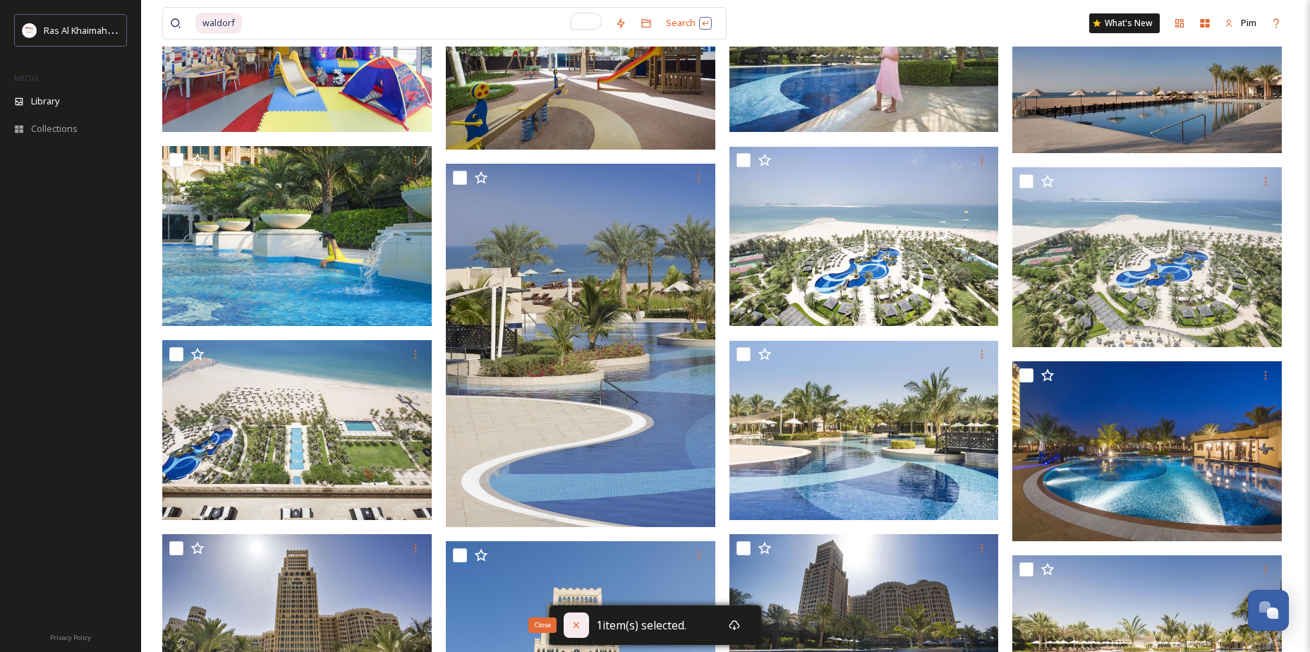
click at [579, 625] on icon at bounding box center [576, 625] width 11 height 11
checkbox input "false"
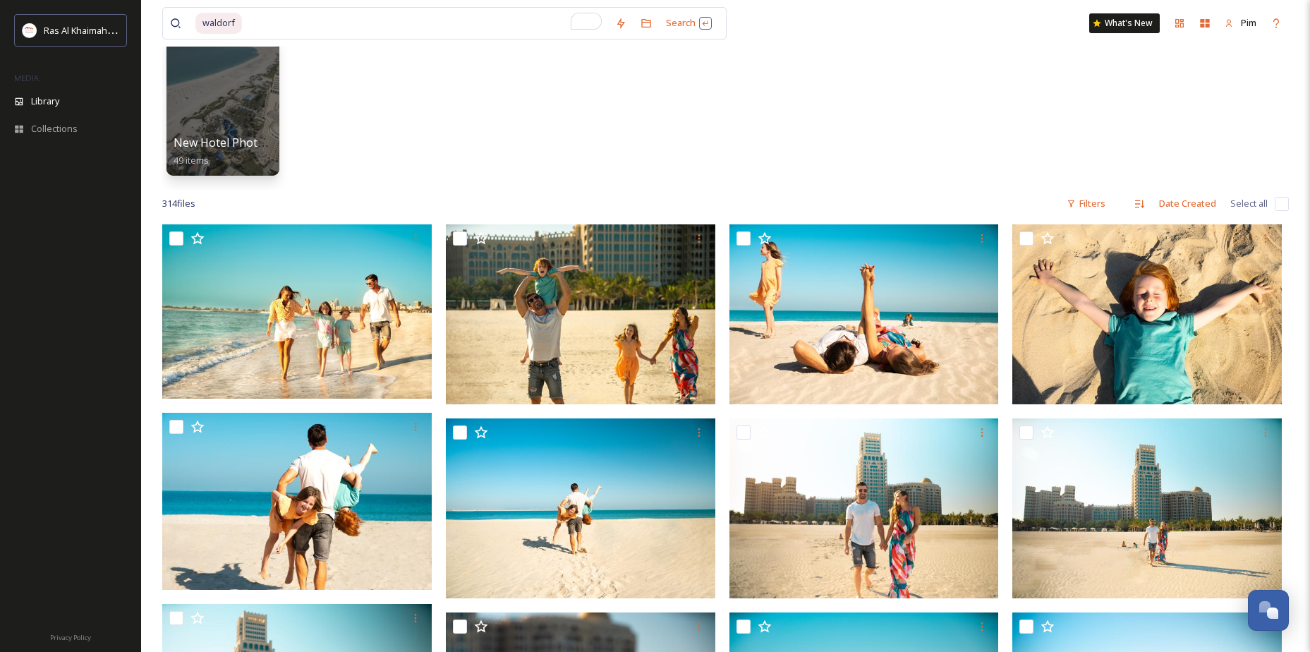
scroll to position [0, 0]
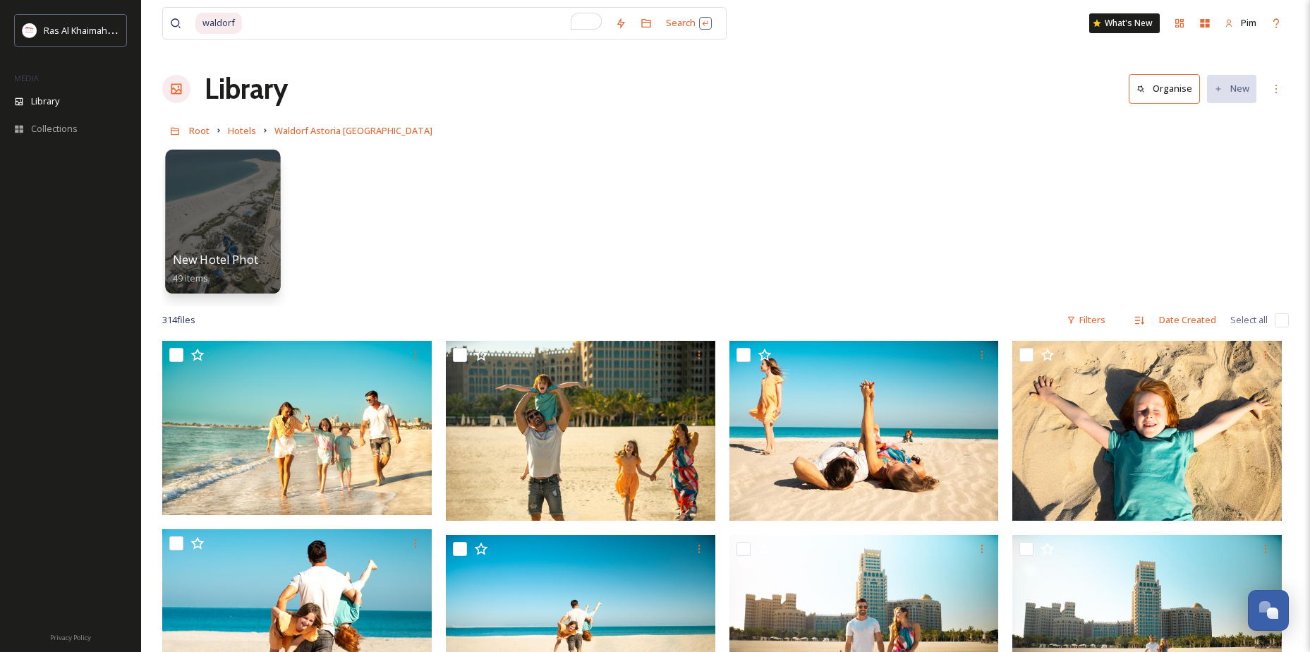
click at [233, 246] on div at bounding box center [222, 222] width 115 height 144
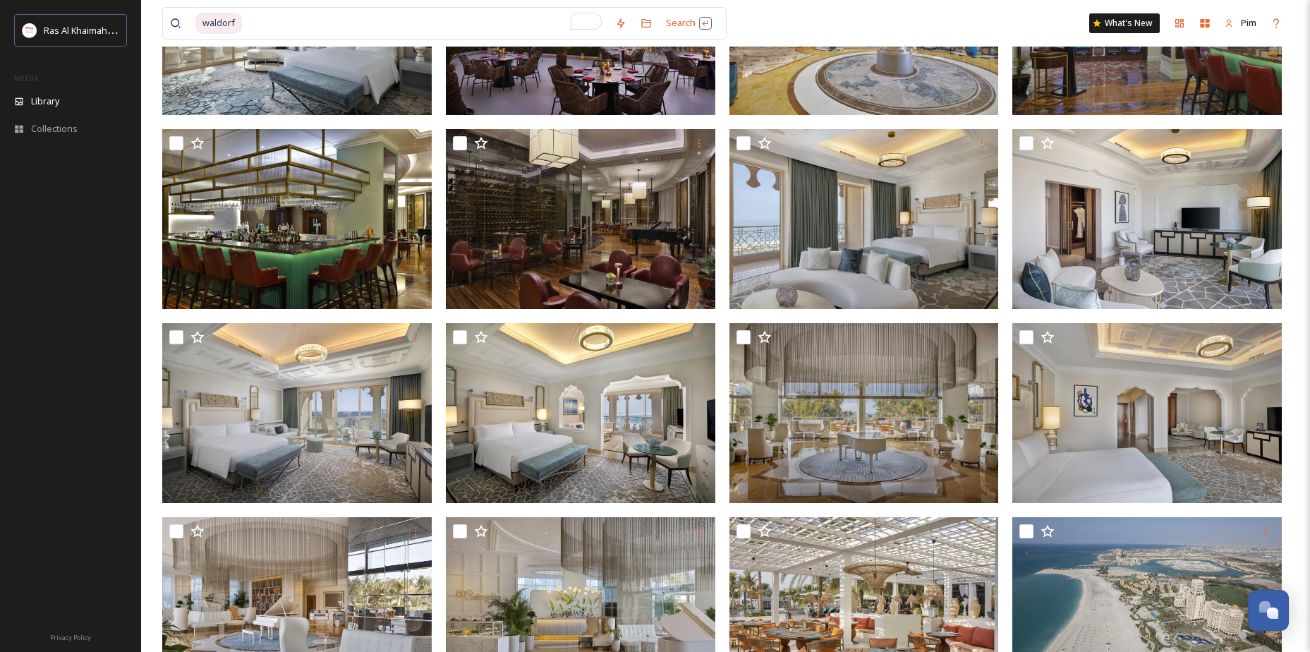
scroll to position [2071, 0]
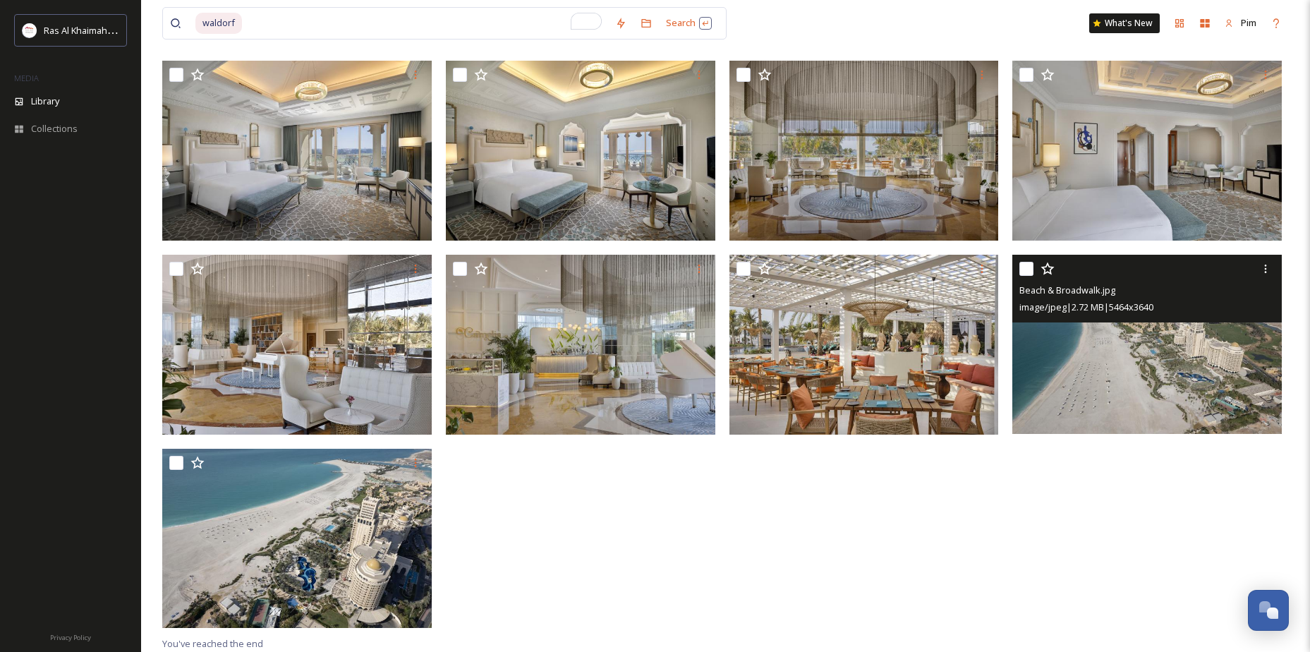
click at [1105, 368] on img at bounding box center [1148, 344] width 270 height 179
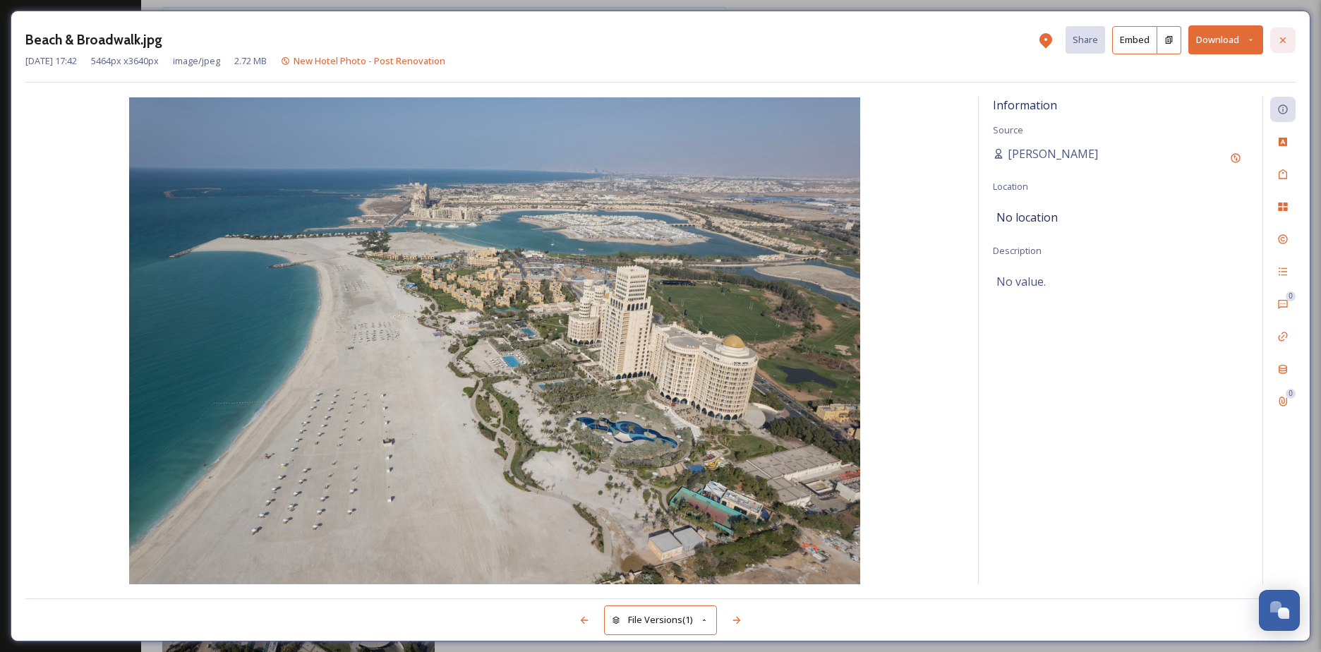
click at [1281, 38] on icon at bounding box center [1283, 40] width 6 height 6
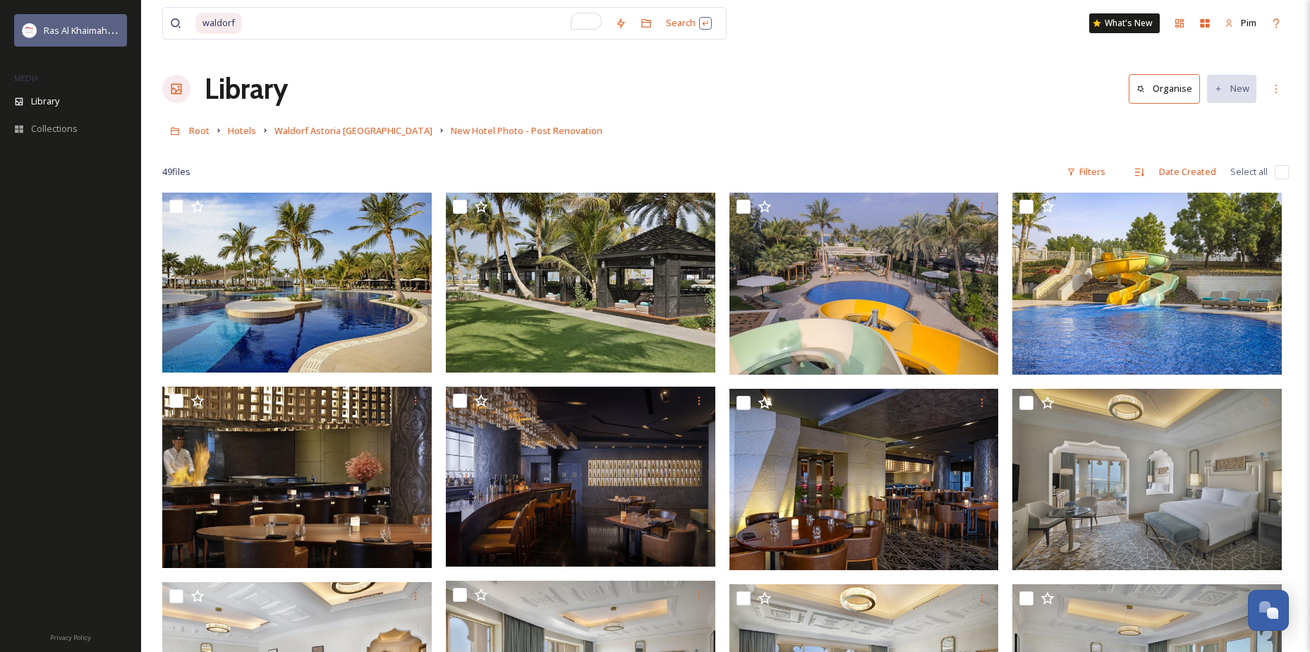
click at [98, 27] on span "Ras Al Khaimah Tourism Development Authority" at bounding box center [144, 29] width 200 height 13
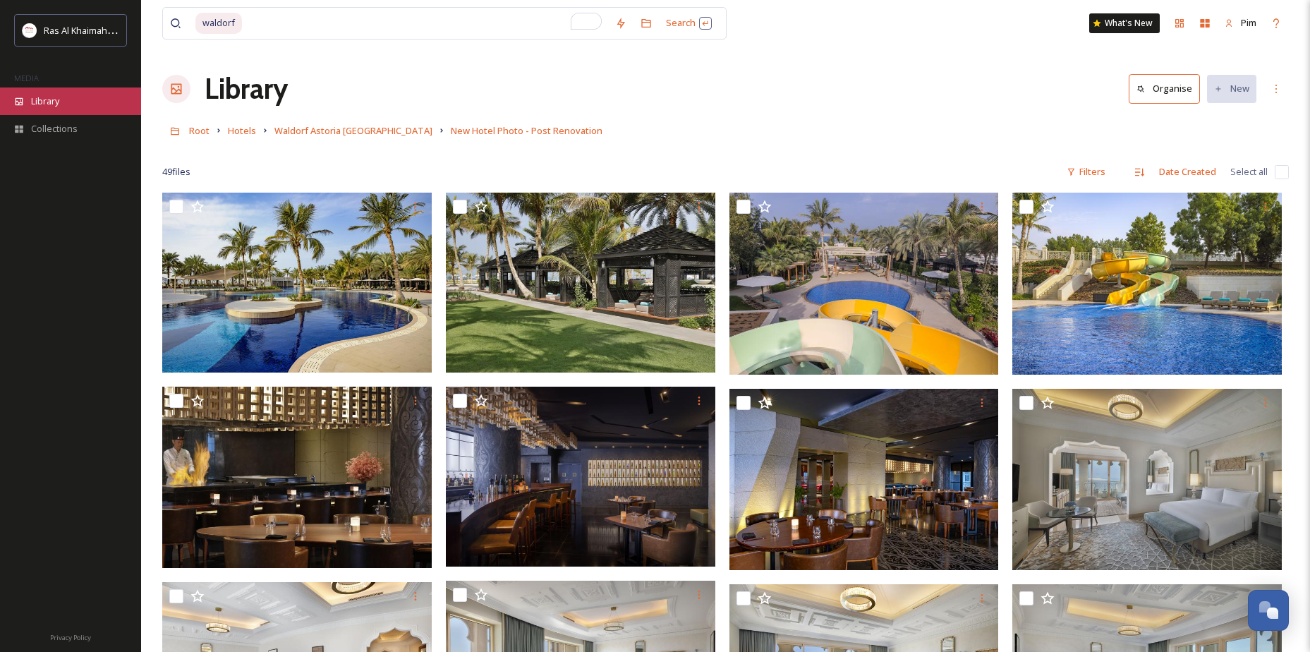
click at [51, 106] on span "Library" at bounding box center [45, 101] width 28 height 13
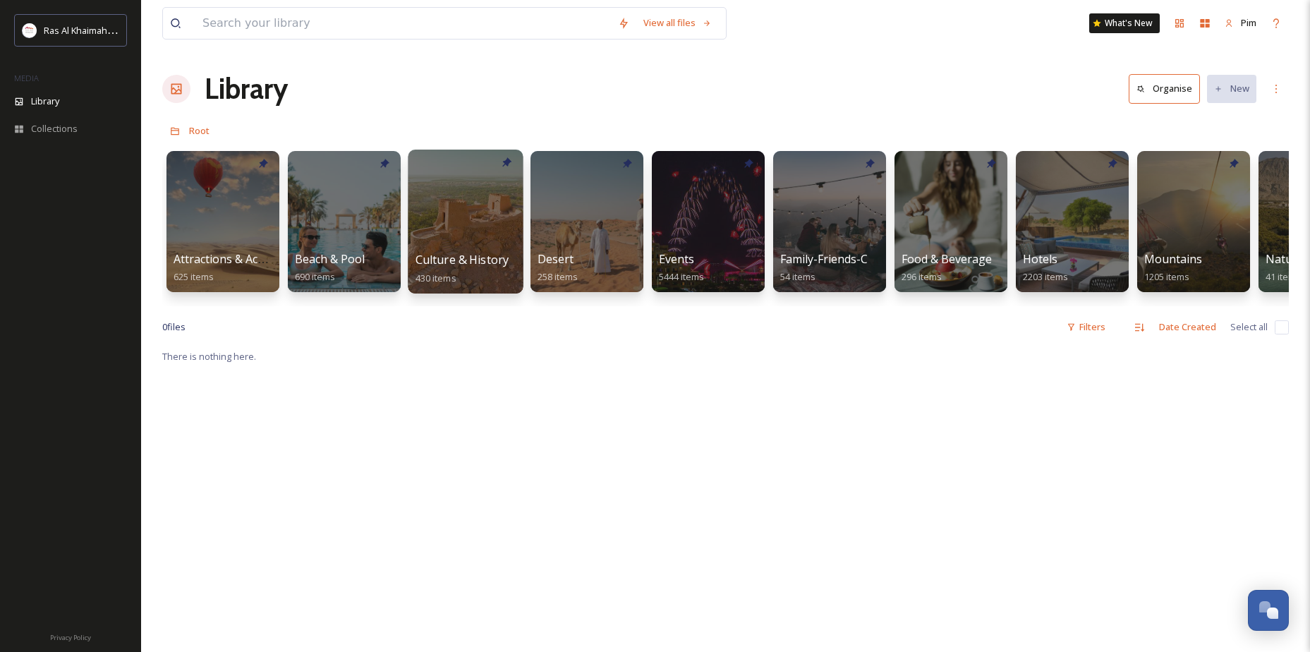
click at [485, 226] on div at bounding box center [465, 222] width 115 height 144
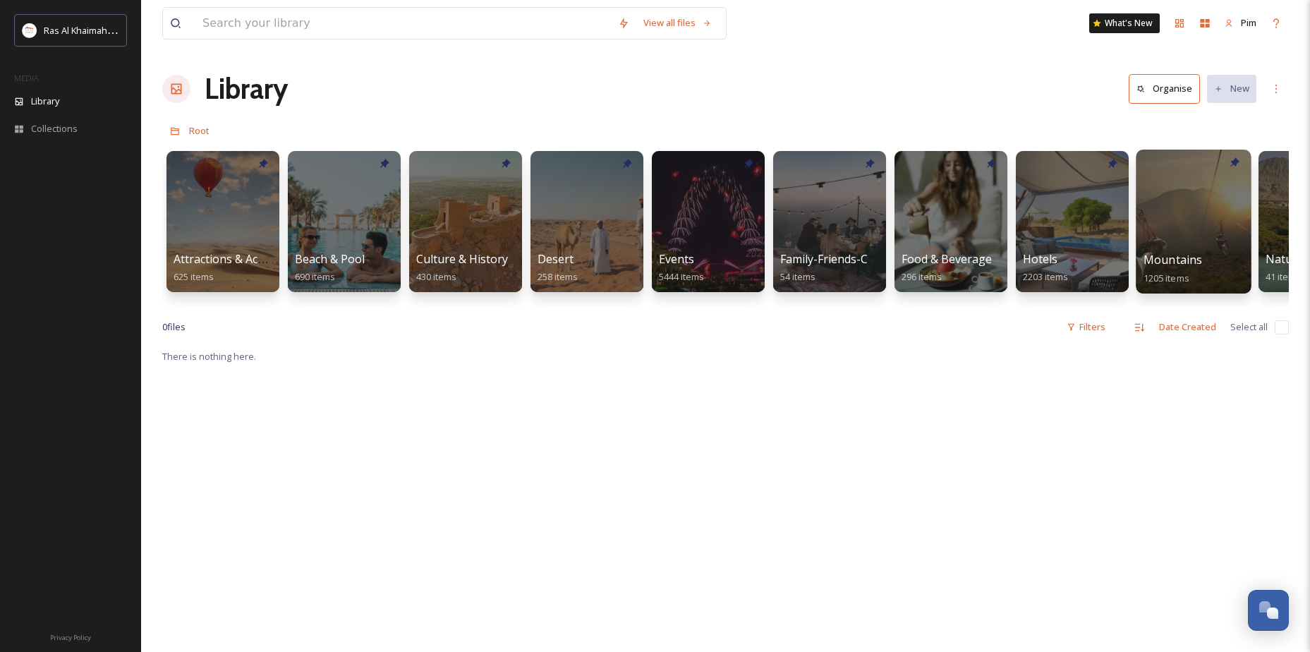
click at [1203, 184] on div at bounding box center [1193, 222] width 115 height 144
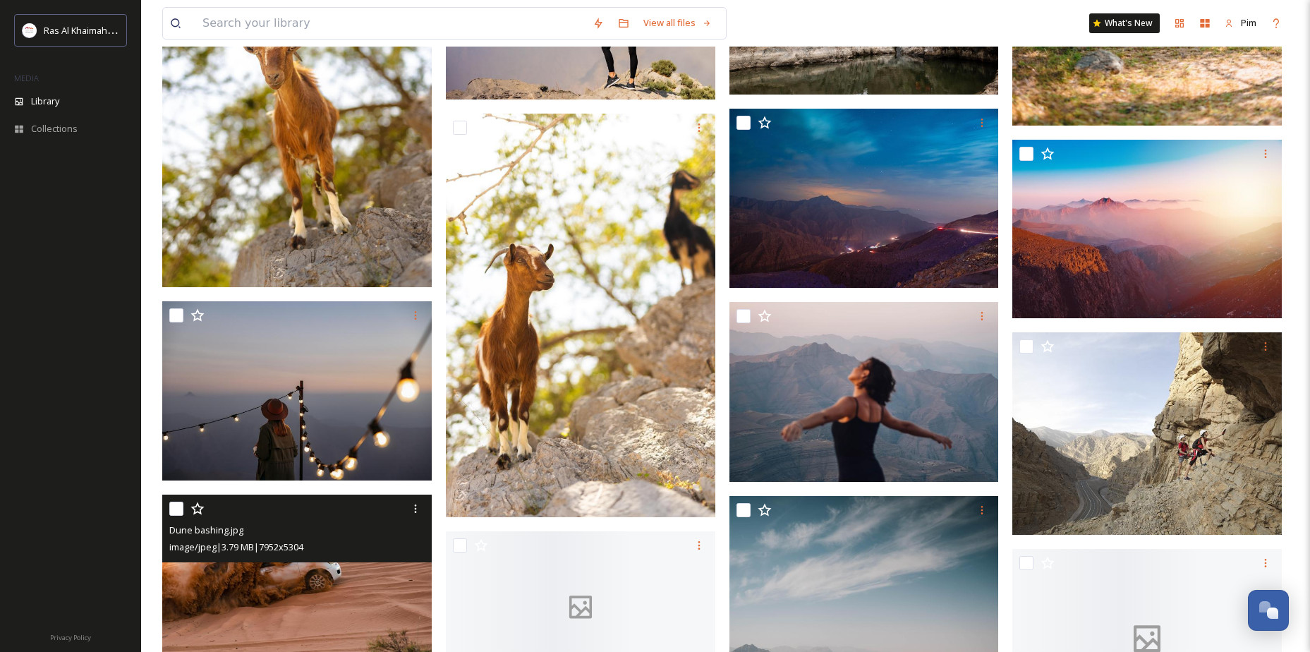
scroll to position [1270, 0]
